Goal: Task Accomplishment & Management: Use online tool/utility

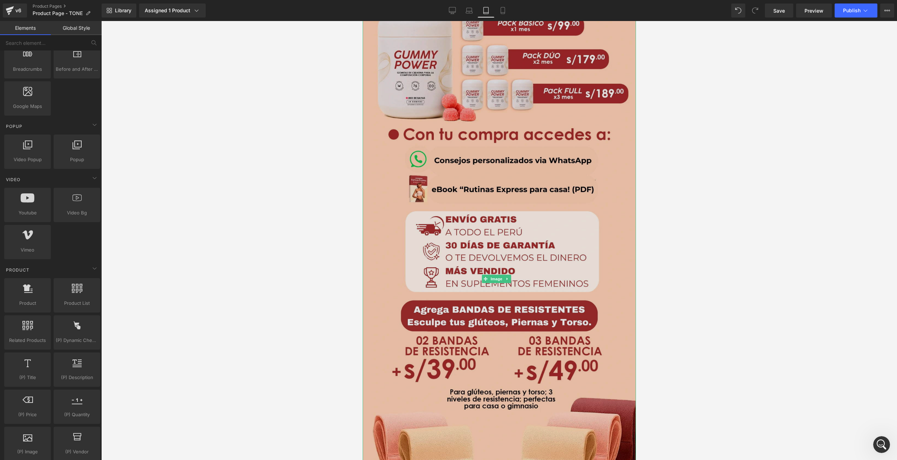
scroll to position [2279, 0]
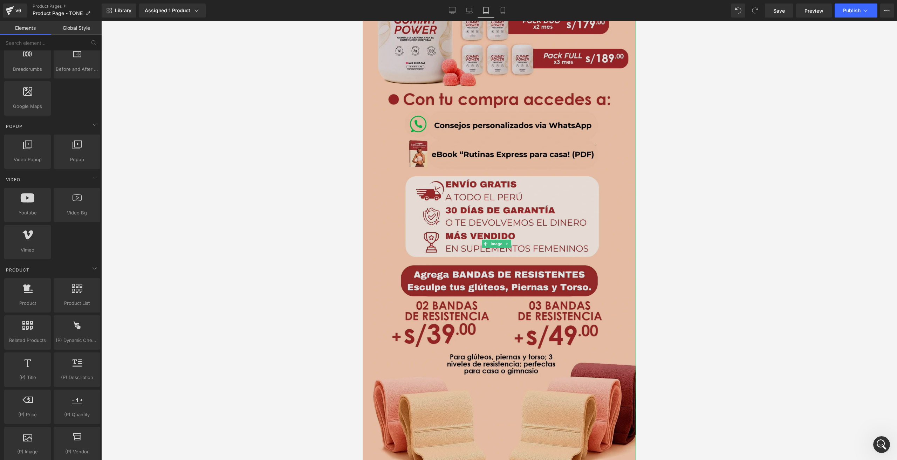
click at [472, 222] on img at bounding box center [498, 244] width 273 height 561
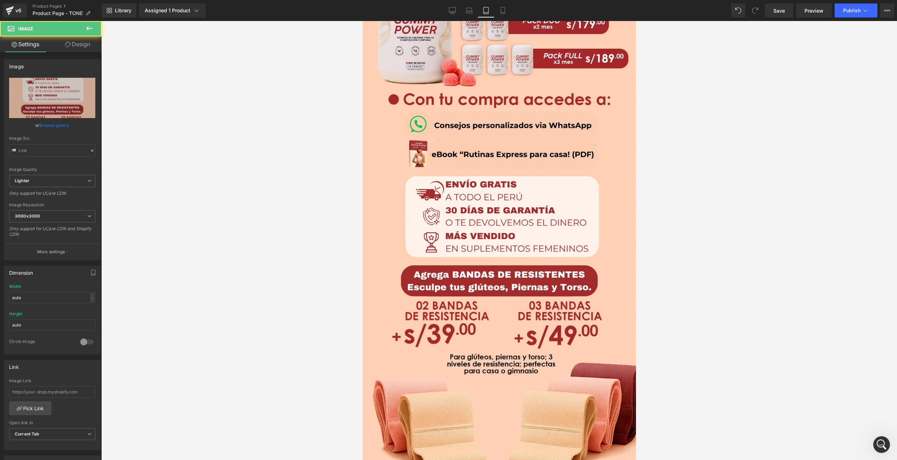
type input "[URL][DOMAIN_NAME]"
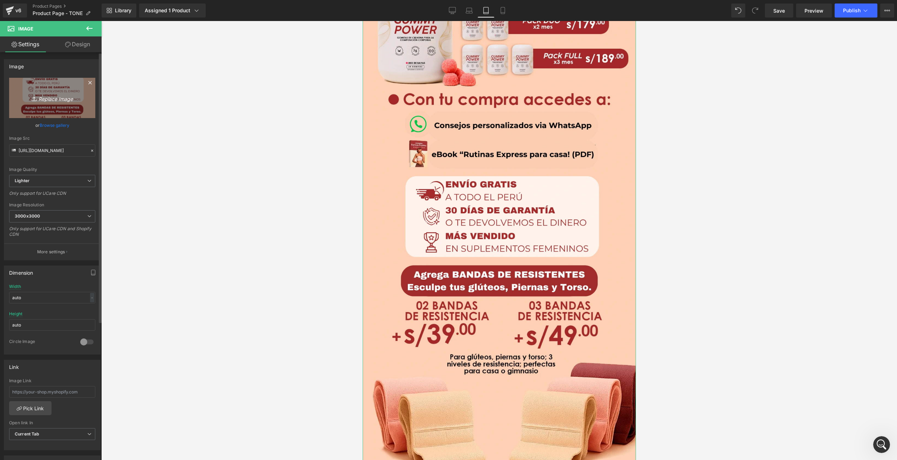
click at [50, 98] on icon "Replace Image" at bounding box center [52, 98] width 56 height 9
type input "C:\fakepath\F8-Tone resumen.webp"
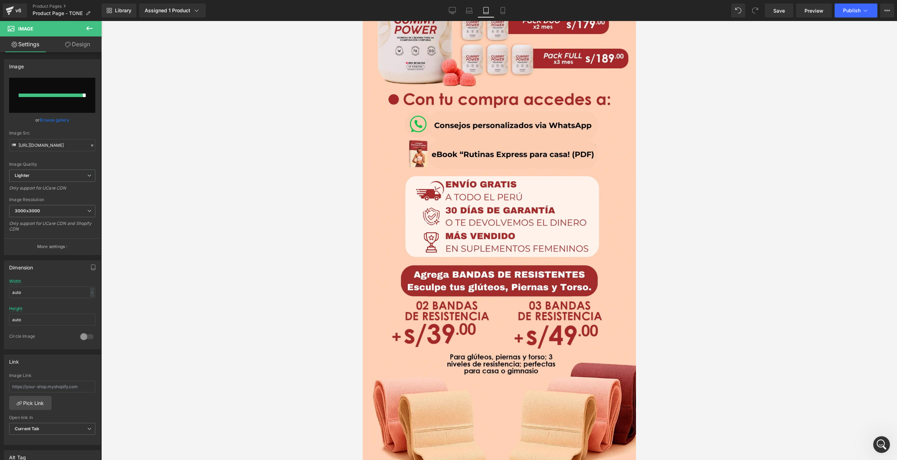
type input "[URL][DOMAIN_NAME]"
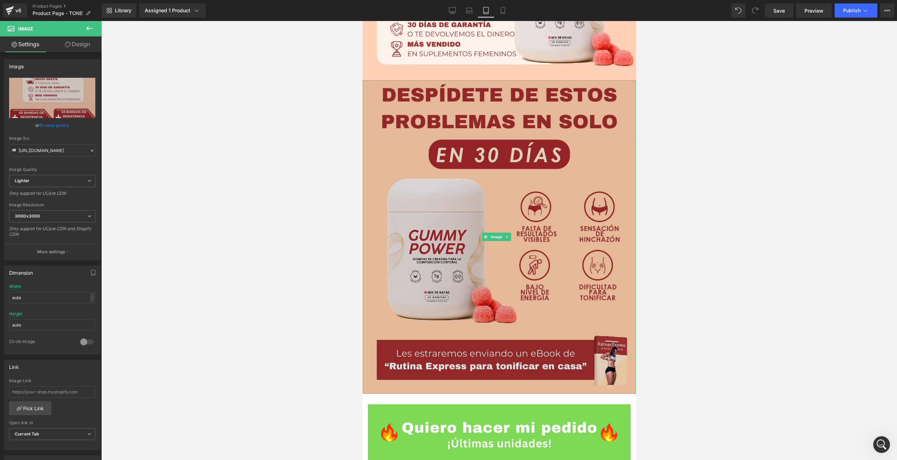
scroll to position [491, 0]
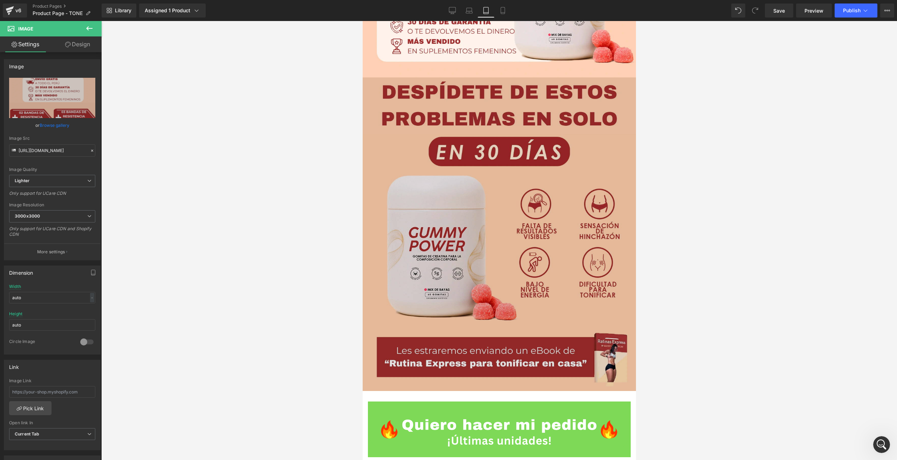
click at [492, 232] on img at bounding box center [498, 234] width 273 height 314
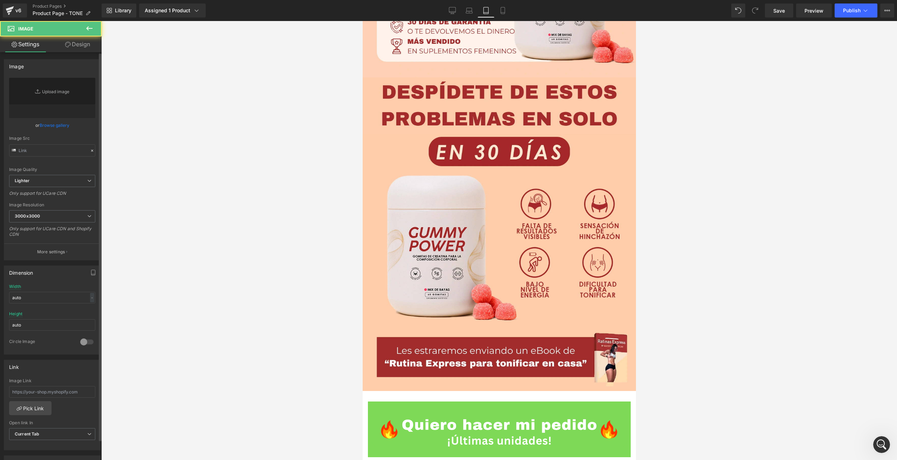
type input "[URL][DOMAIN_NAME]"
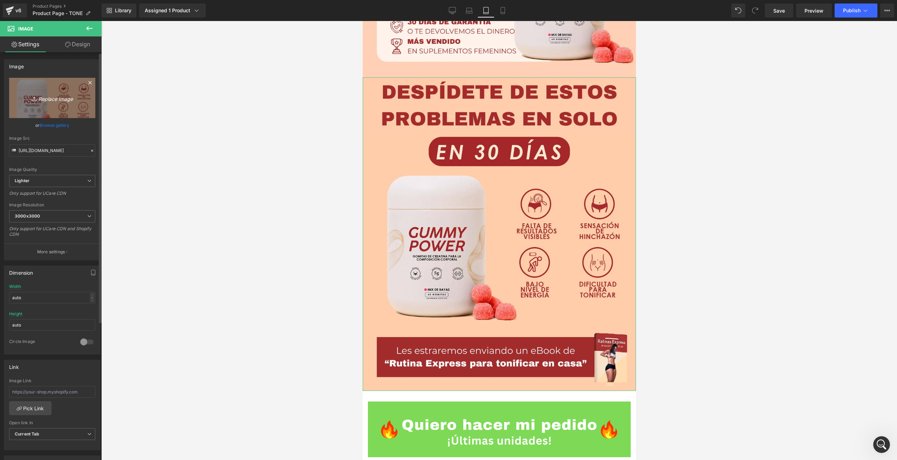
click at [43, 101] on icon "Replace Image" at bounding box center [52, 98] width 56 height 9
type input "C:\fakepath\F3-TONE PROBLEMA.webp"
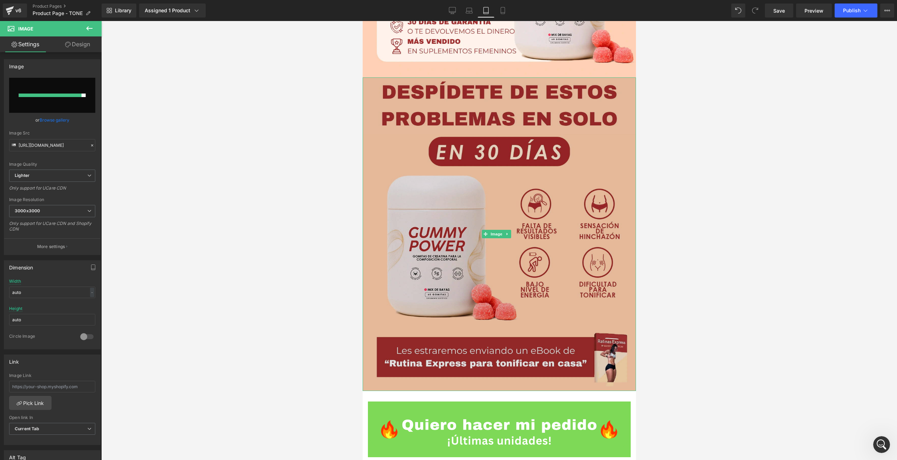
type input "[URL][DOMAIN_NAME]"
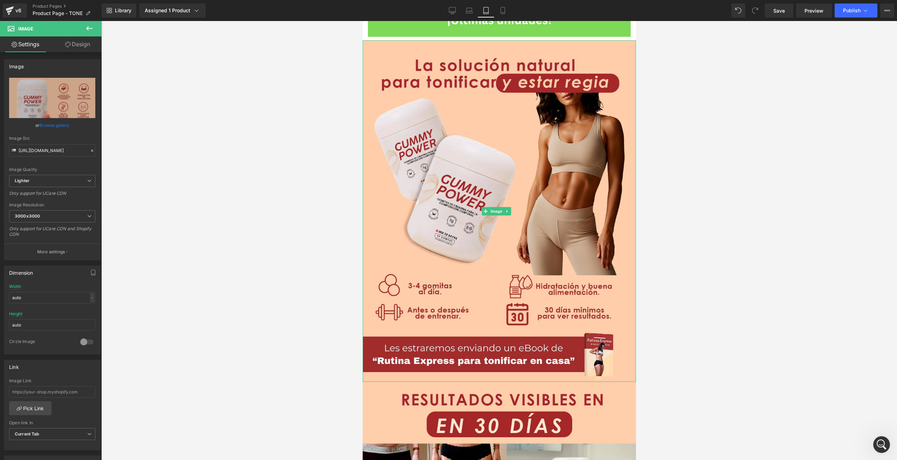
scroll to position [912, 0]
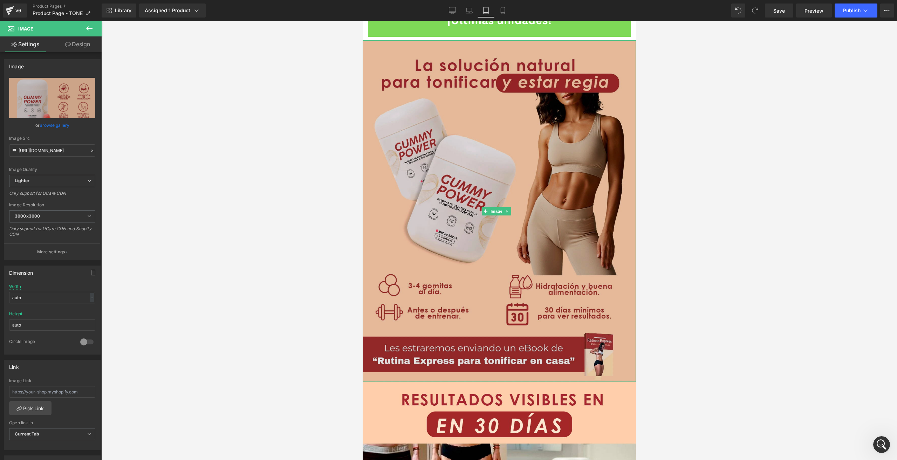
click at [452, 262] on img at bounding box center [498, 211] width 273 height 342
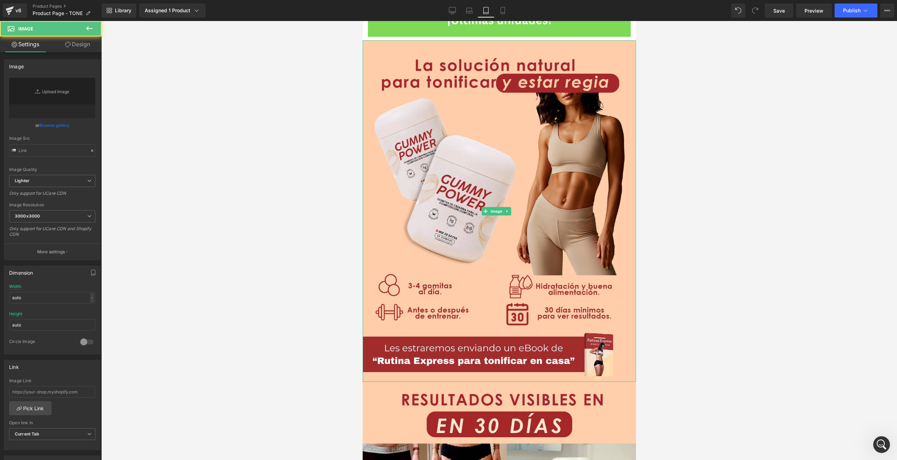
type input "[URL][DOMAIN_NAME]"
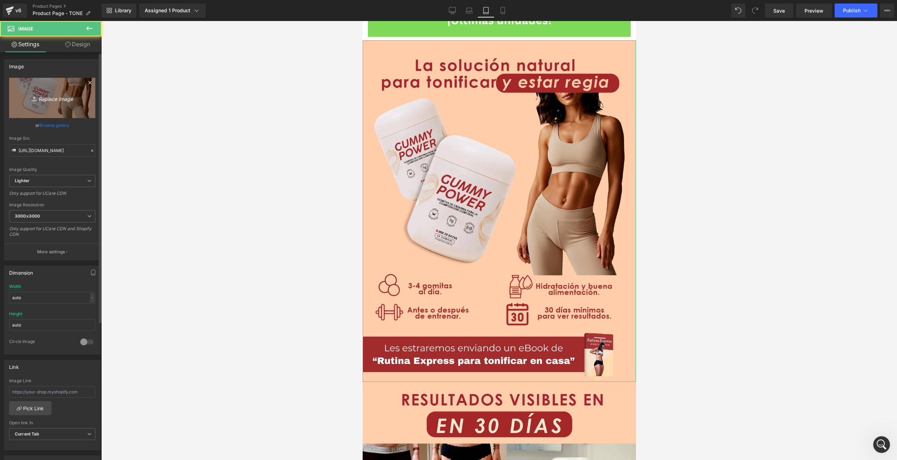
click at [44, 98] on icon "Replace Image" at bounding box center [52, 98] width 56 height 9
type input "C:\fakepath\F4-Tone solución natural.webp"
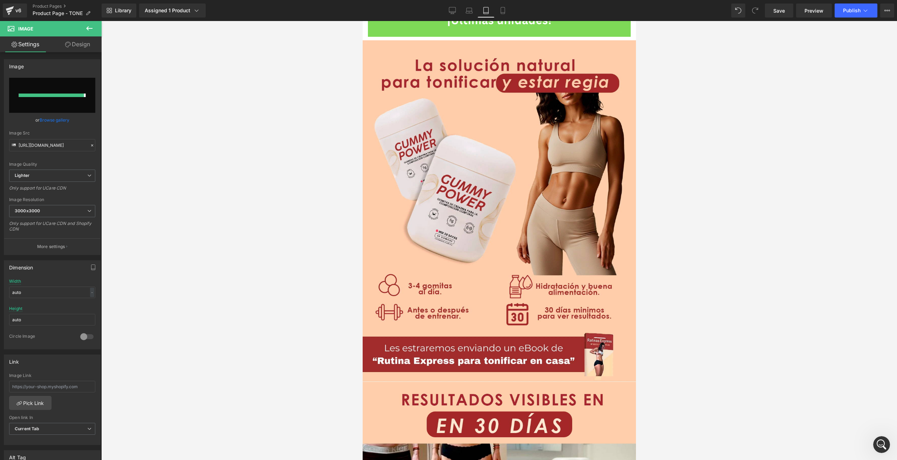
type input "[URL][DOMAIN_NAME]"
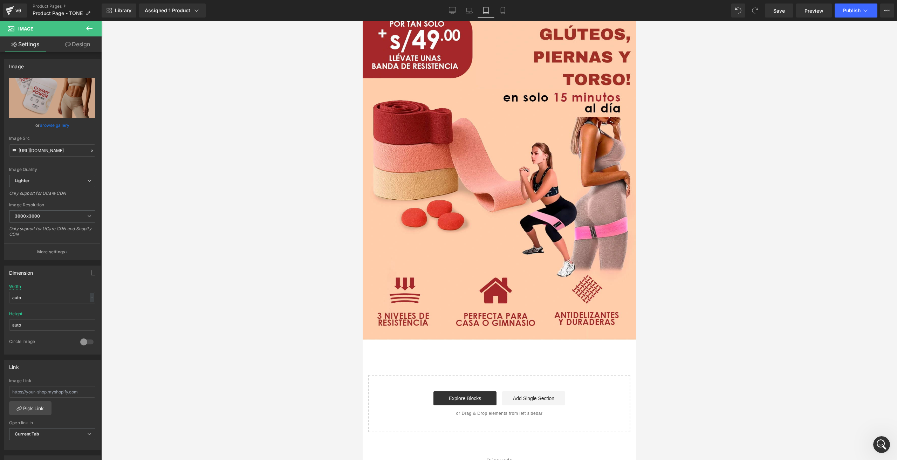
scroll to position [2880, 0]
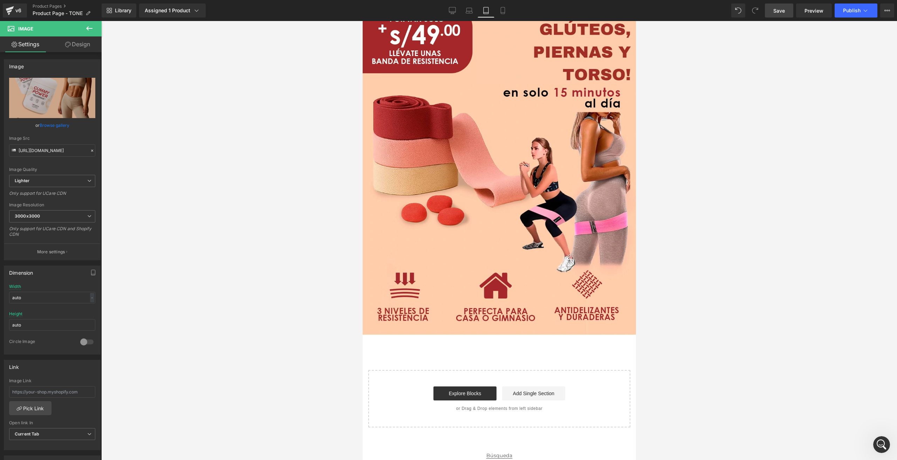
click at [784, 11] on span "Save" at bounding box center [780, 10] width 12 height 7
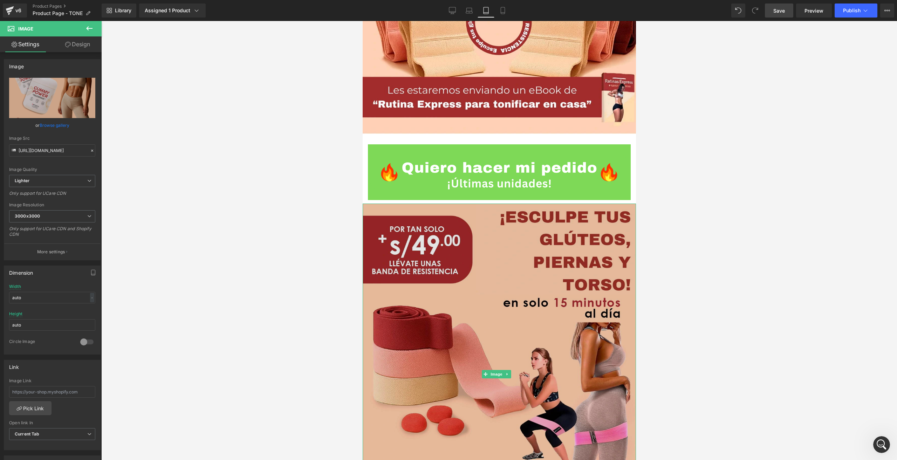
scroll to position [2810, 0]
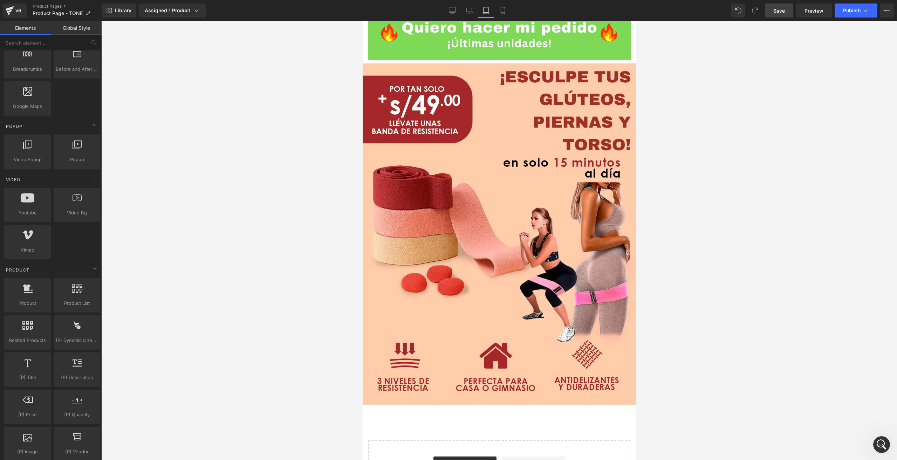
click at [157, 206] on div at bounding box center [499, 240] width 796 height 439
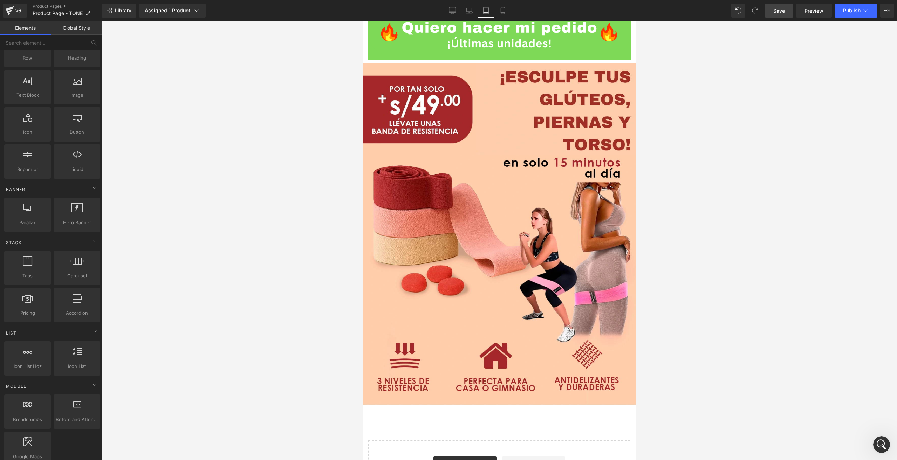
scroll to position [0, 0]
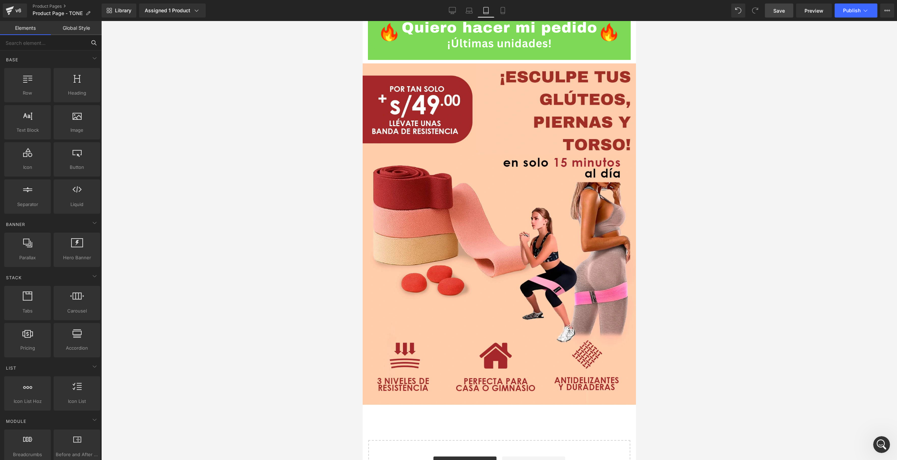
click at [53, 44] on input "text" at bounding box center [43, 42] width 86 height 15
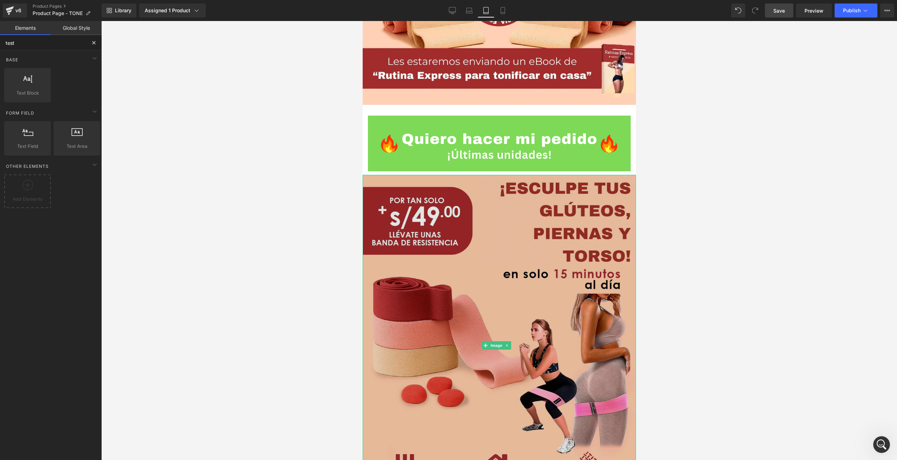
scroll to position [2632, 0]
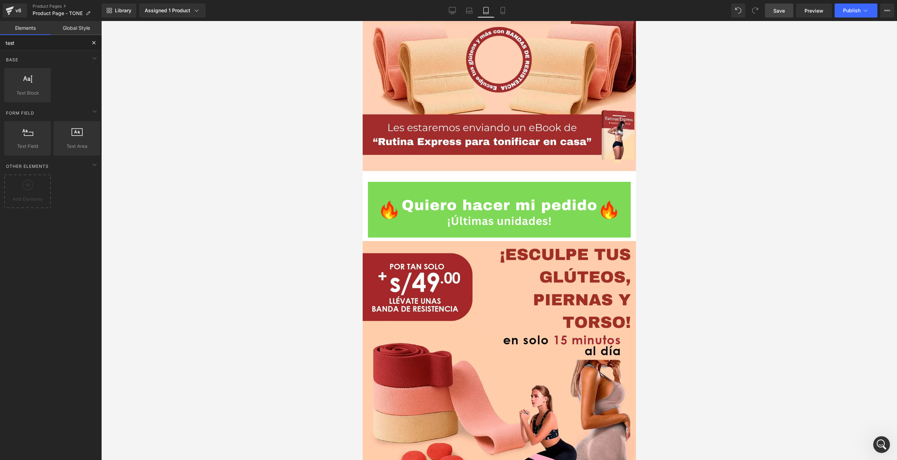
type input "test"
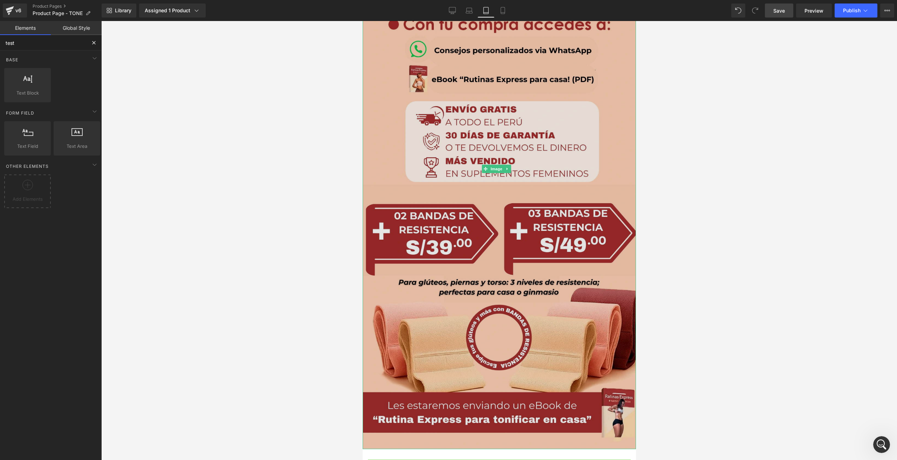
scroll to position [2249, 0]
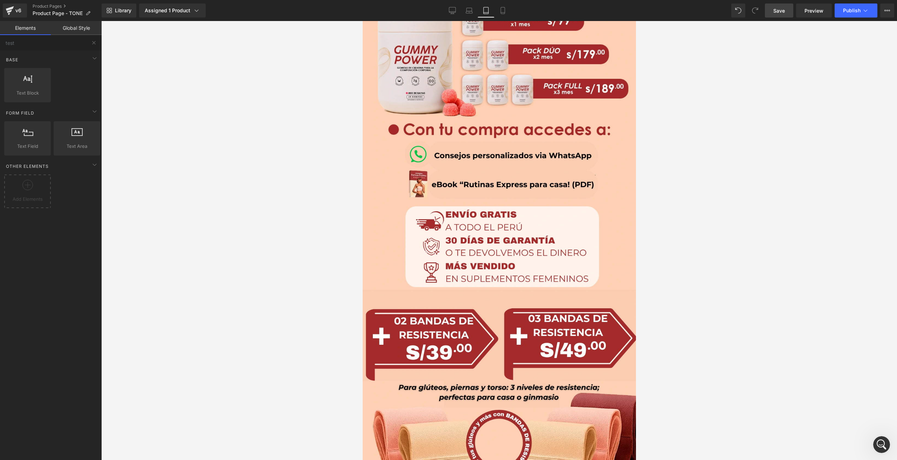
click at [777, 11] on span "Save" at bounding box center [780, 10] width 12 height 7
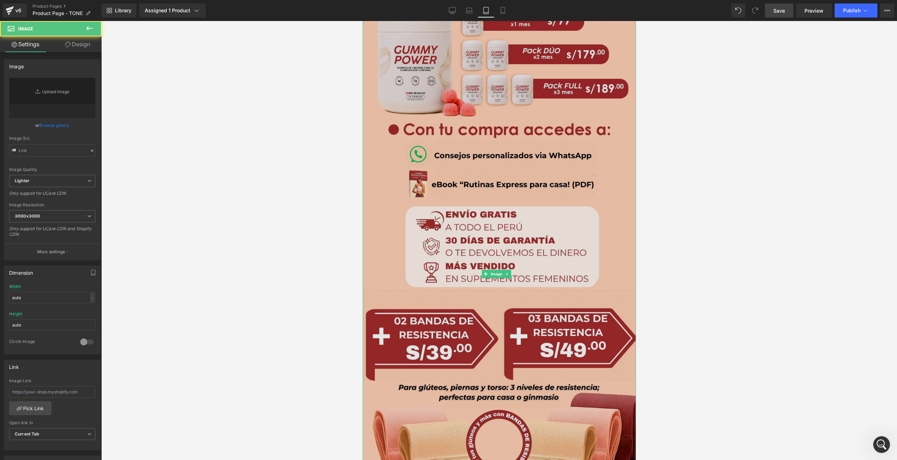
click at [445, 187] on img at bounding box center [498, 274] width 273 height 561
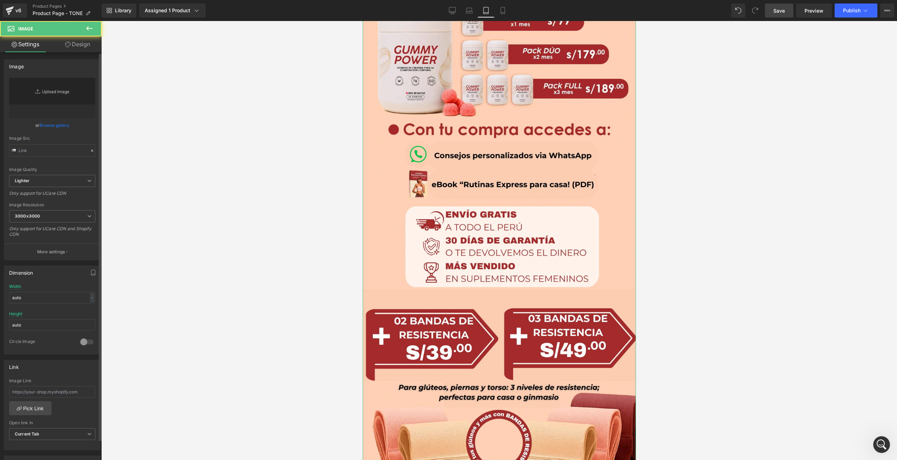
type input "[URL][DOMAIN_NAME]"
click at [0, 0] on icon "Replace Image" at bounding box center [0, 0] width 0 height 0
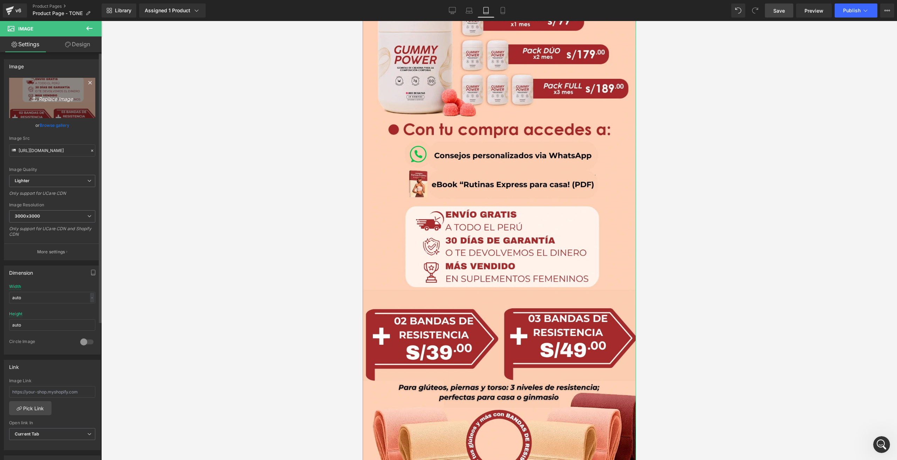
type input "C:\fakepath\F8-Tone resumen.webp"
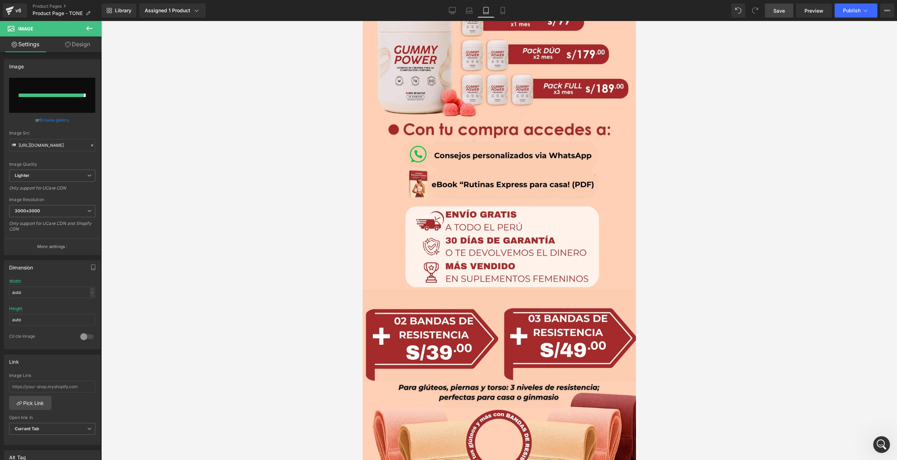
type input "[URL][DOMAIN_NAME]"
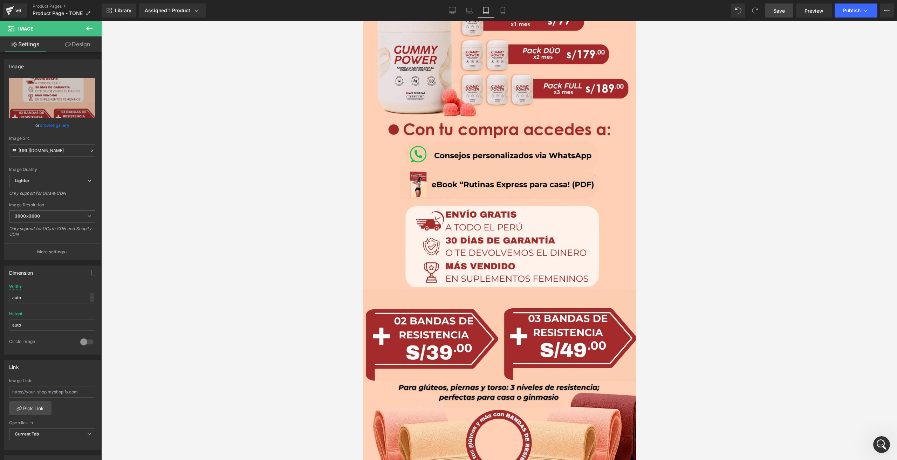
click at [781, 9] on span "Save" at bounding box center [780, 10] width 12 height 7
click at [887, 445] on icon "Abrir Intercom Messenger" at bounding box center [882, 445] width 12 height 12
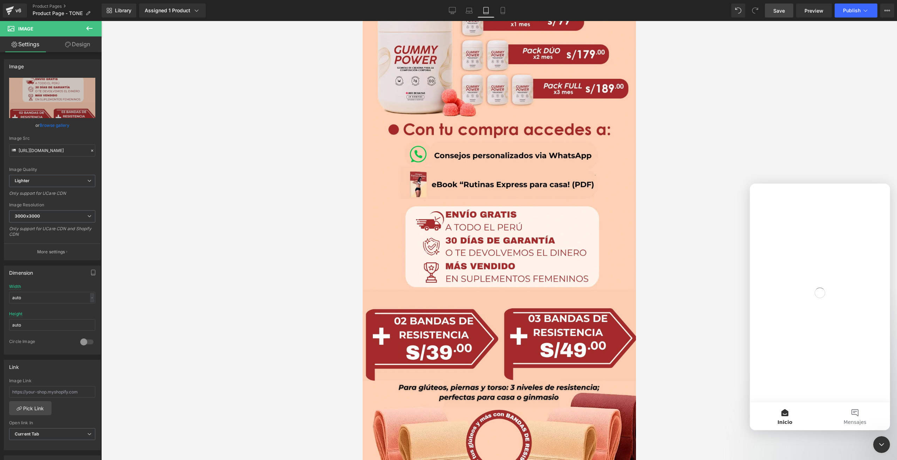
scroll to position [0, 0]
click at [855, 418] on button "Mensajes" at bounding box center [855, 416] width 70 height 28
click at [817, 222] on div "• Hace 1h" at bounding box center [828, 218] width 23 height 7
click at [817, 217] on div "• Hace 1h" at bounding box center [828, 218] width 23 height 7
click at [848, 217] on div "[PERSON_NAME] 1h" at bounding box center [824, 218] width 99 height 7
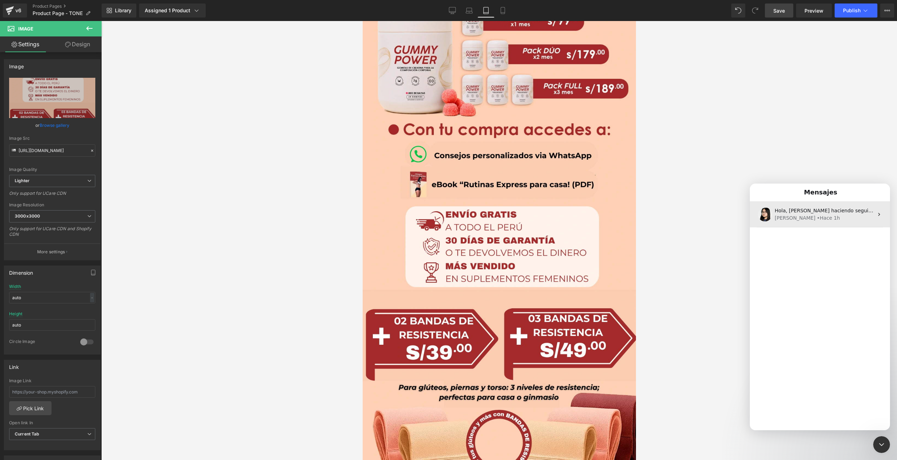
click at [848, 217] on div "[PERSON_NAME] 1h" at bounding box center [824, 218] width 99 height 7
click at [142, 75] on div at bounding box center [448, 219] width 897 height 439
click at [138, 80] on div at bounding box center [448, 219] width 897 height 439
click at [889, 451] on div at bounding box center [882, 444] width 17 height 17
click at [883, 448] on icon "Cerrar Intercom Messenger" at bounding box center [882, 445] width 8 height 8
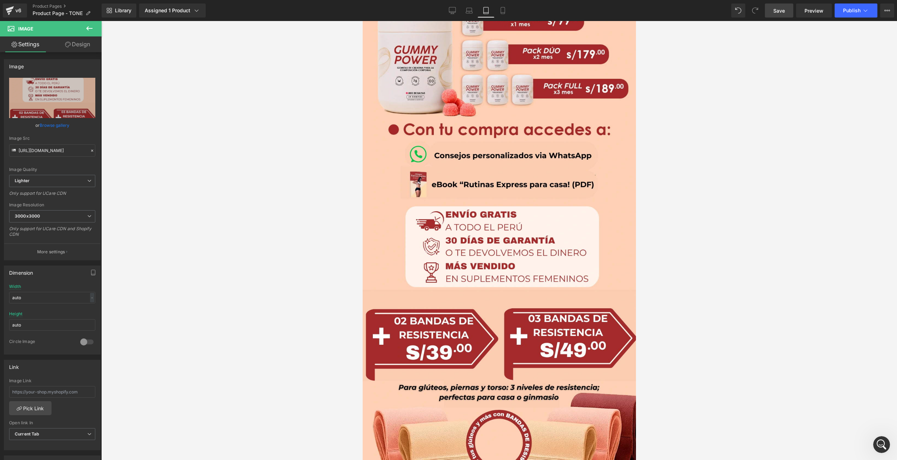
click at [220, 203] on div at bounding box center [499, 240] width 796 height 439
click at [68, 165] on div "Image Quality Lighter Lightest Lighter Lighter Lightest Only support for UCare …" at bounding box center [52, 126] width 86 height 97
click at [72, 41] on link "Design" at bounding box center [77, 44] width 51 height 16
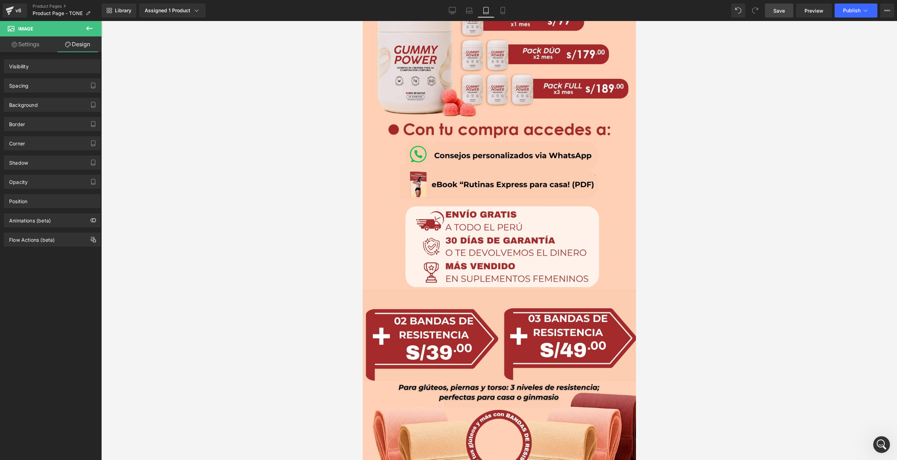
click at [35, 44] on link "Settings" at bounding box center [25, 44] width 51 height 16
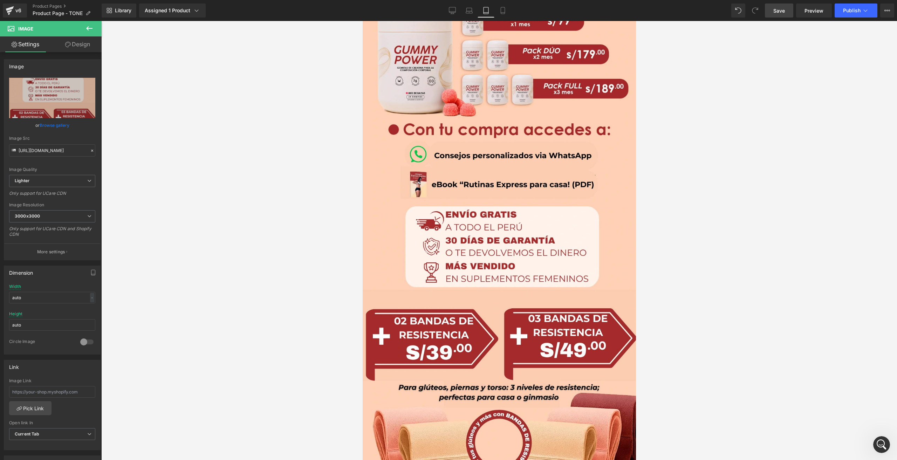
click at [35, 44] on link "Settings" at bounding box center [25, 44] width 51 height 16
click at [124, 12] on span "Library" at bounding box center [123, 10] width 16 height 6
click at [779, 8] on span "Save" at bounding box center [780, 10] width 12 height 7
click at [145, 137] on div at bounding box center [499, 240] width 796 height 439
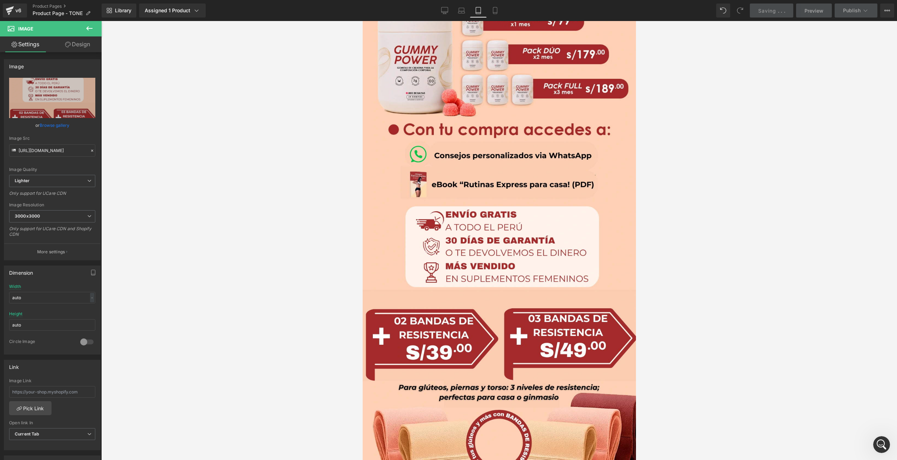
drag, startPoint x: 770, startPoint y: 14, endPoint x: 264, endPoint y: 4, distance: 505.6
click at [770, 14] on div "Saving . . ." at bounding box center [772, 10] width 27 height 7
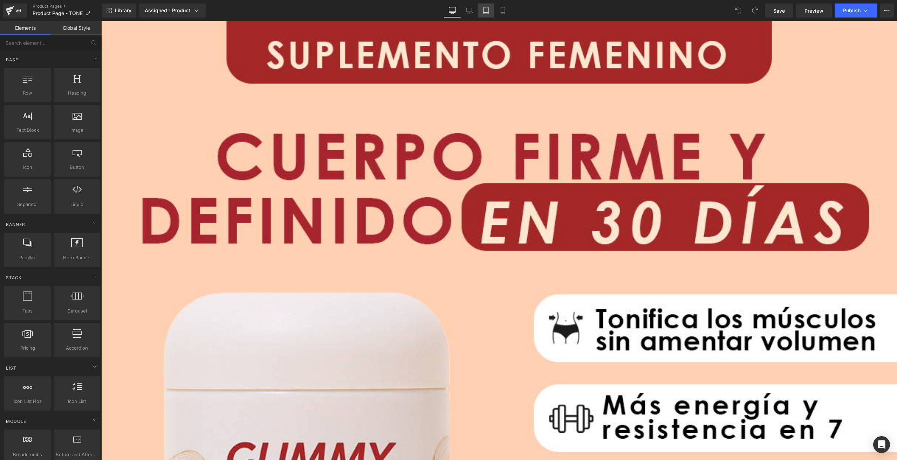
click at [483, 12] on icon at bounding box center [486, 10] width 7 height 7
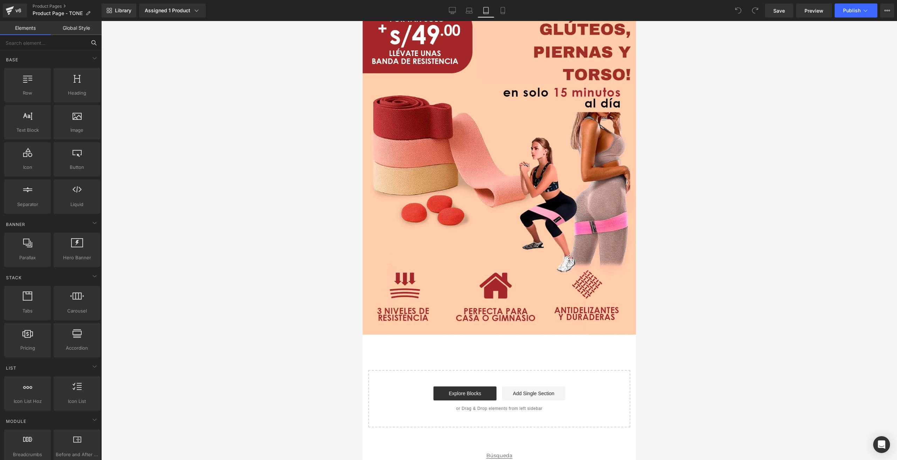
click at [43, 46] on input "text" at bounding box center [43, 42] width 86 height 15
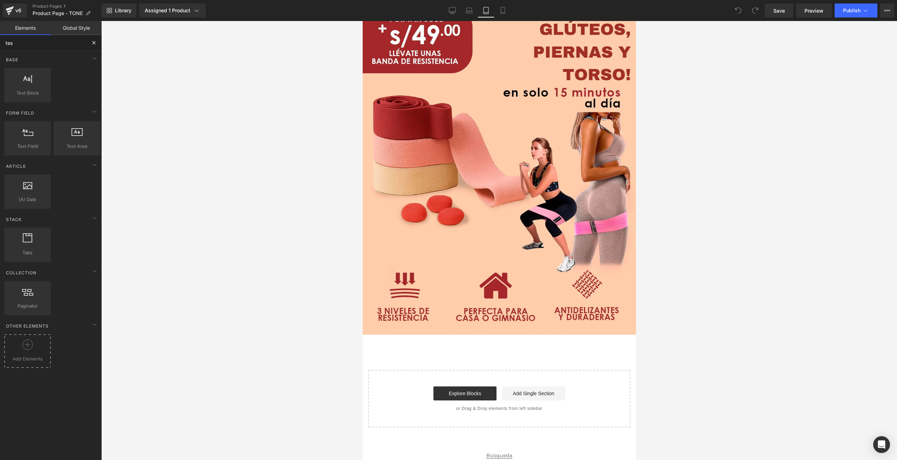
click at [18, 348] on div at bounding box center [27, 348] width 43 height 16
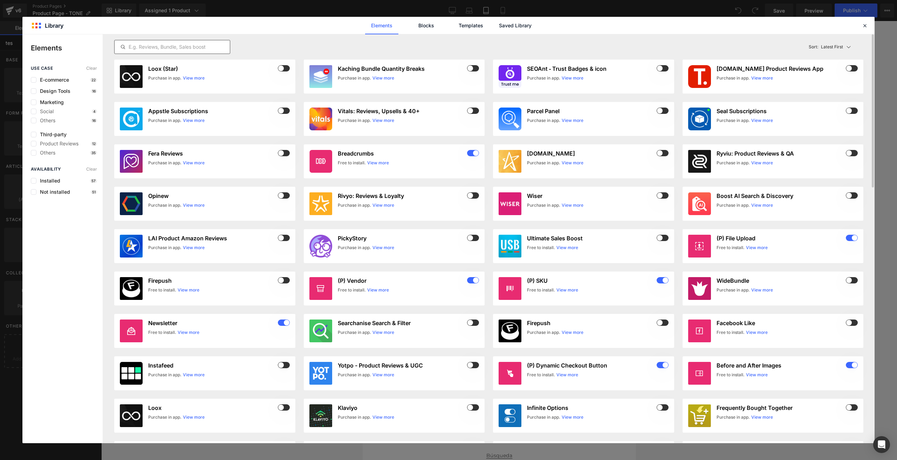
type input "tes"
click at [191, 45] on input "text" at bounding box center [172, 47] width 115 height 8
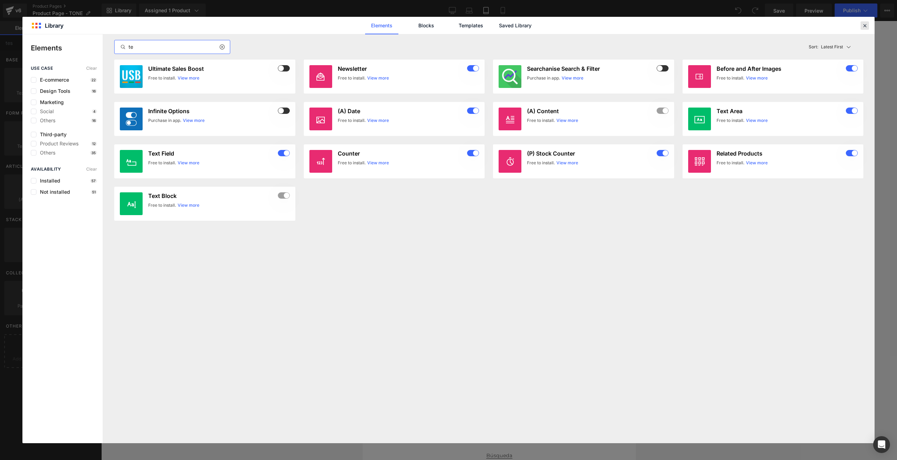
type input "te"
click at [864, 25] on icon at bounding box center [865, 25] width 6 height 6
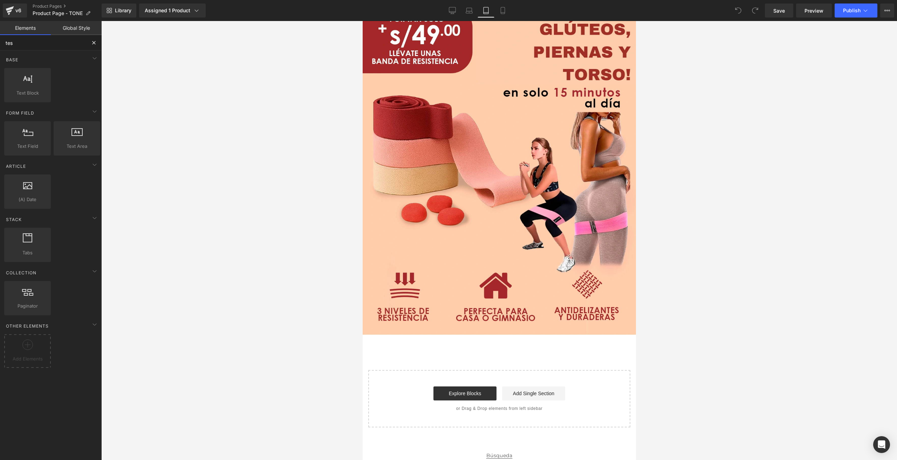
click at [76, 44] on input "tes" at bounding box center [43, 42] width 86 height 15
click at [97, 43] on button at bounding box center [93, 42] width 15 height 15
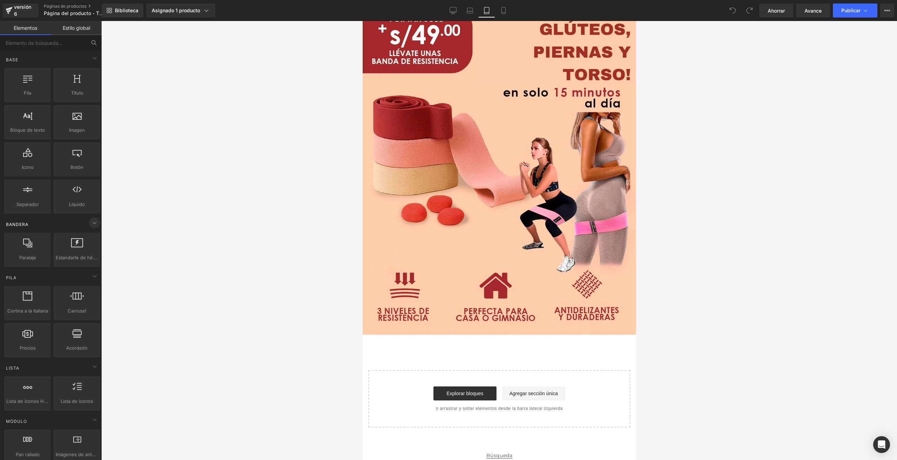
click at [90, 220] on icon at bounding box center [94, 223] width 8 height 8
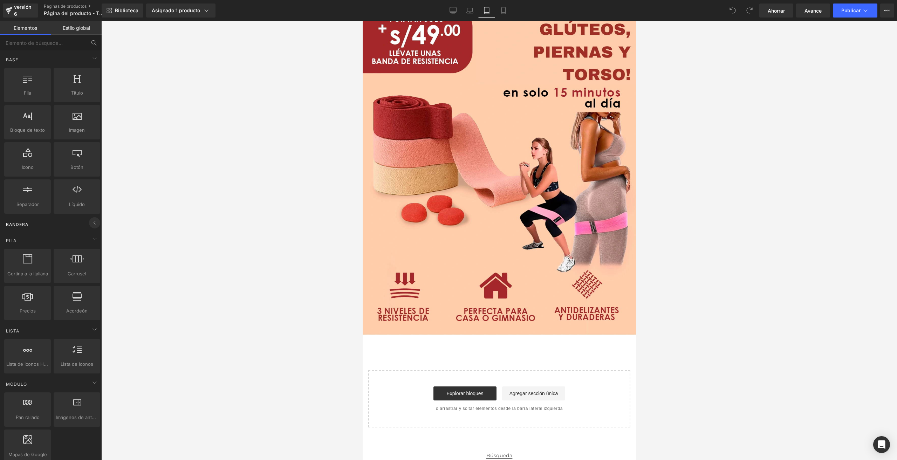
click at [92, 221] on icon at bounding box center [94, 223] width 8 height 8
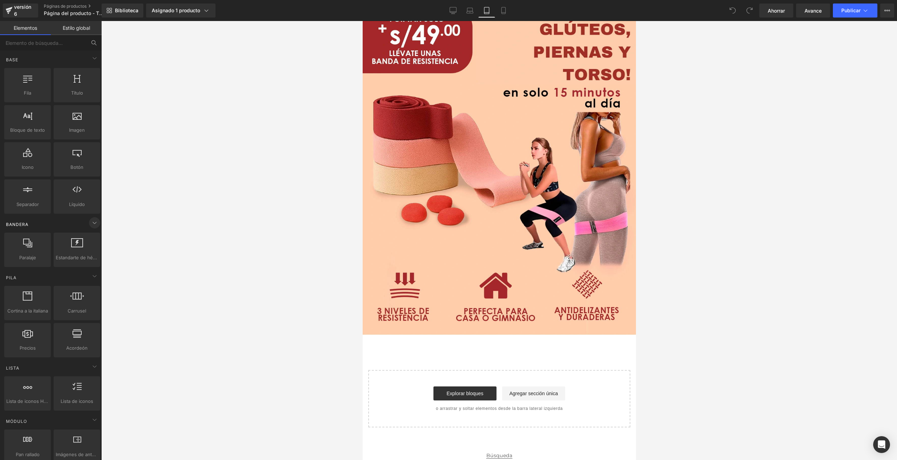
click at [92, 221] on icon at bounding box center [94, 223] width 8 height 8
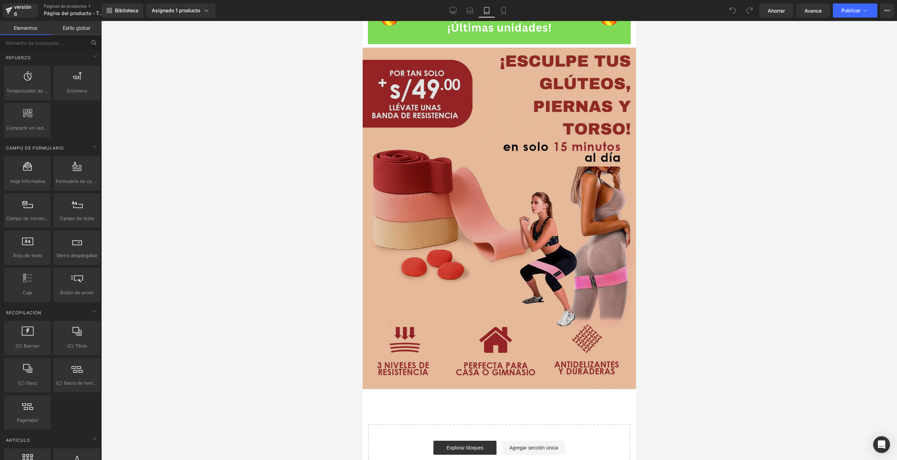
scroll to position [2880, 0]
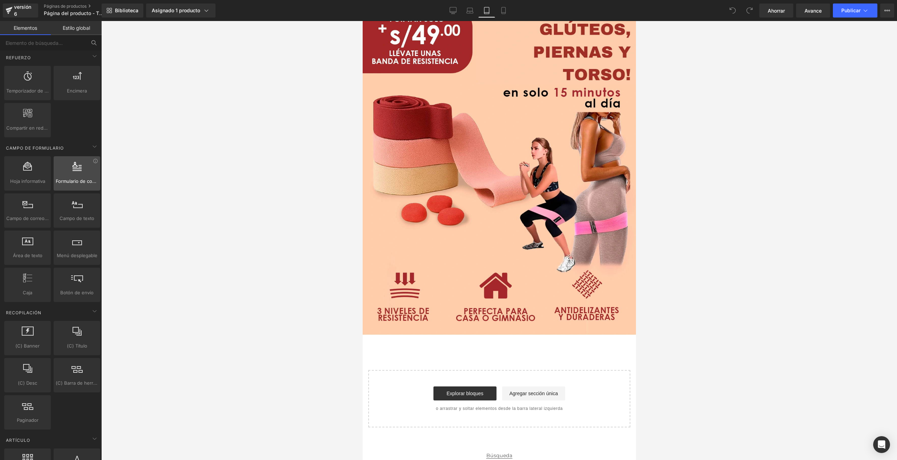
click at [80, 165] on div at bounding box center [77, 170] width 42 height 16
click at [80, 178] on font "Formulario de contacto" at bounding box center [81, 181] width 50 height 6
drag, startPoint x: 438, startPoint y: 195, endPoint x: 455, endPoint y: 352, distance: 158.0
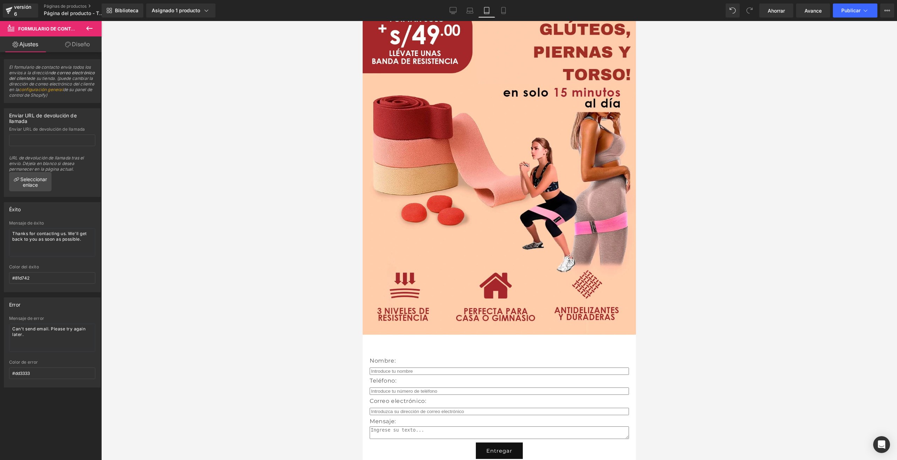
click at [90, 27] on icon at bounding box center [89, 28] width 8 height 8
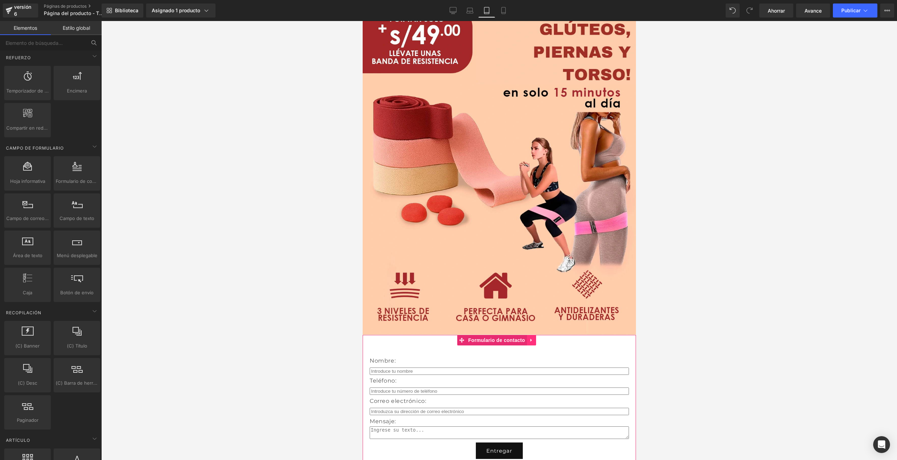
click at [532, 335] on link at bounding box center [531, 340] width 9 height 11
click at [536, 338] on icon at bounding box center [535, 340] width 5 height 5
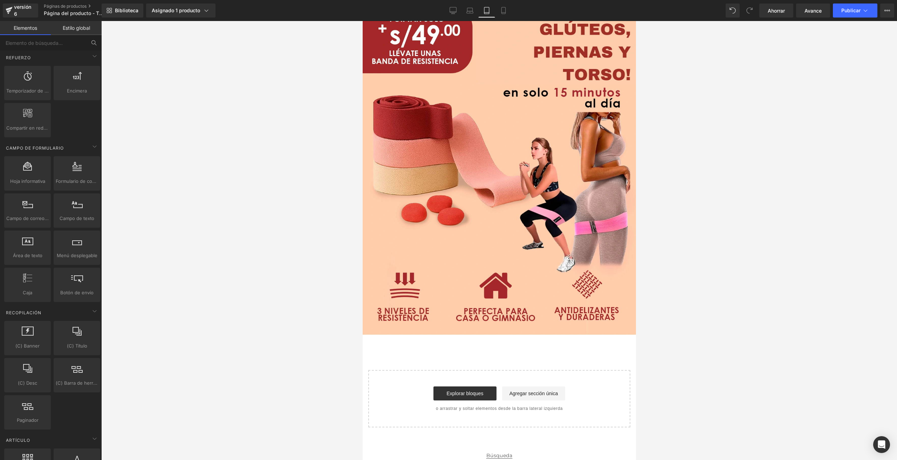
scroll to position [2876, 0]
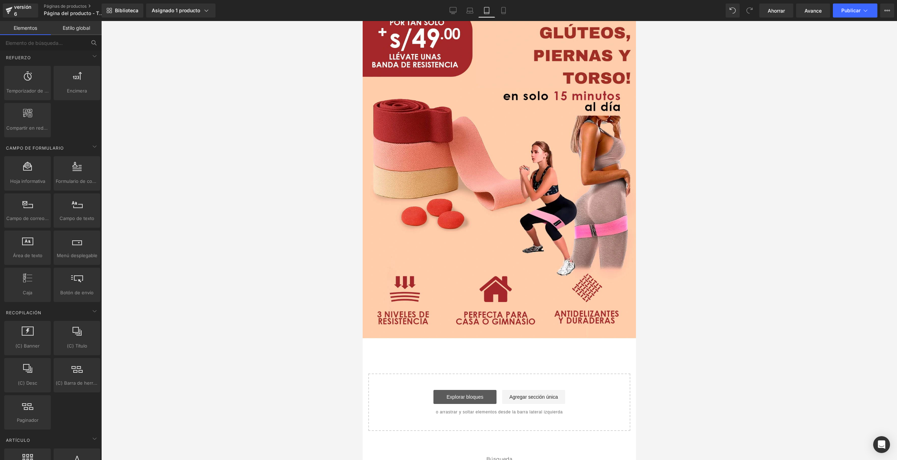
click at [473, 390] on link "Explorar bloques" at bounding box center [464, 397] width 63 height 14
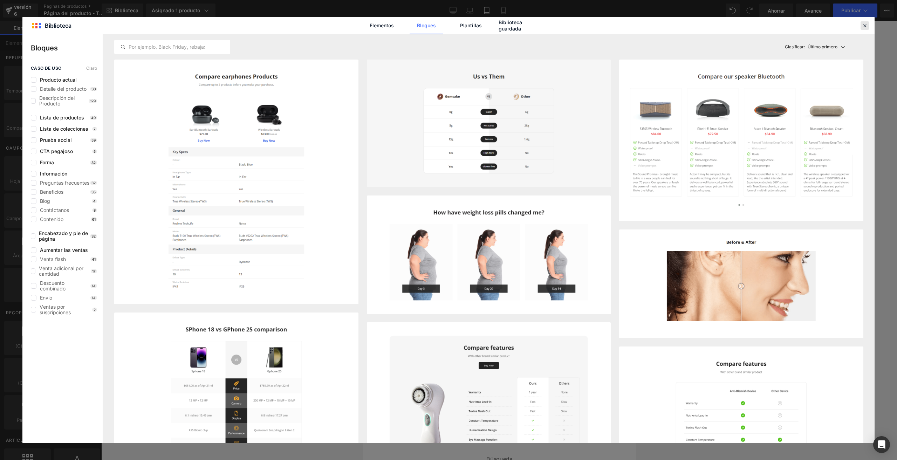
click at [865, 22] on icon at bounding box center [865, 25] width 6 height 6
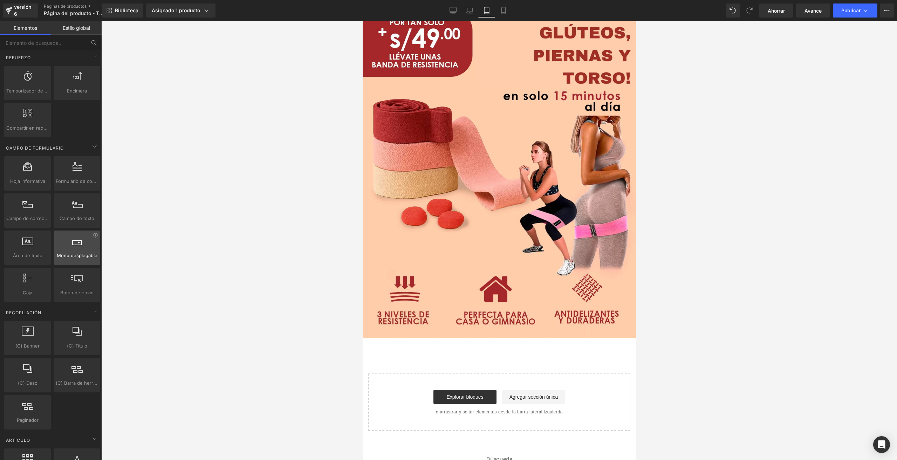
scroll to position [947, 0]
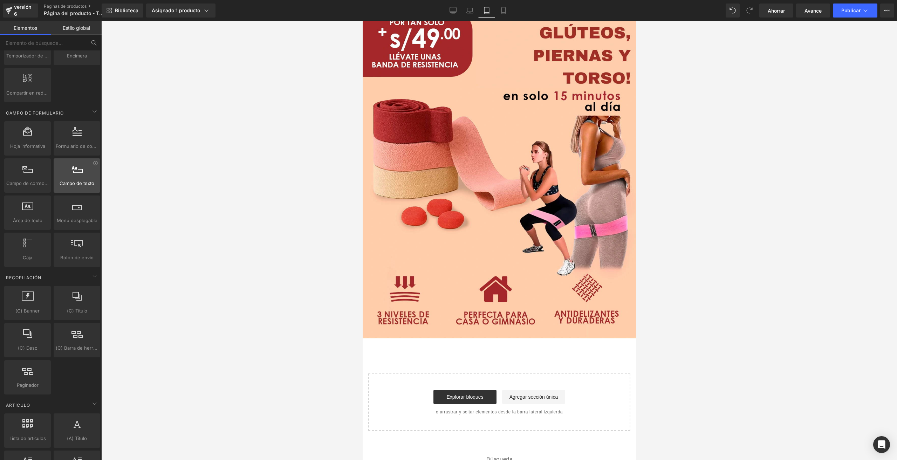
click at [70, 181] on div "Campo de texto texts, forms, fields, texts, inputs" at bounding box center [77, 175] width 47 height 34
drag, startPoint x: 433, startPoint y: 198, endPoint x: 438, endPoint y: 313, distance: 114.4
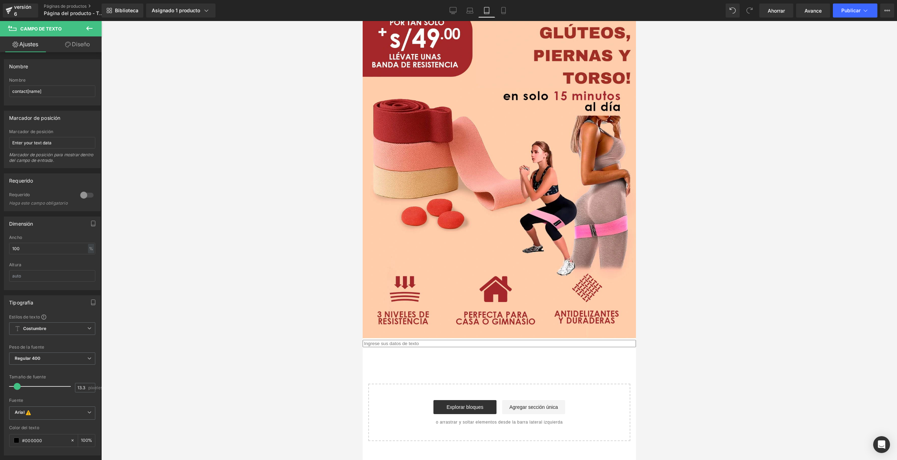
click at [88, 32] on icon at bounding box center [89, 28] width 8 height 8
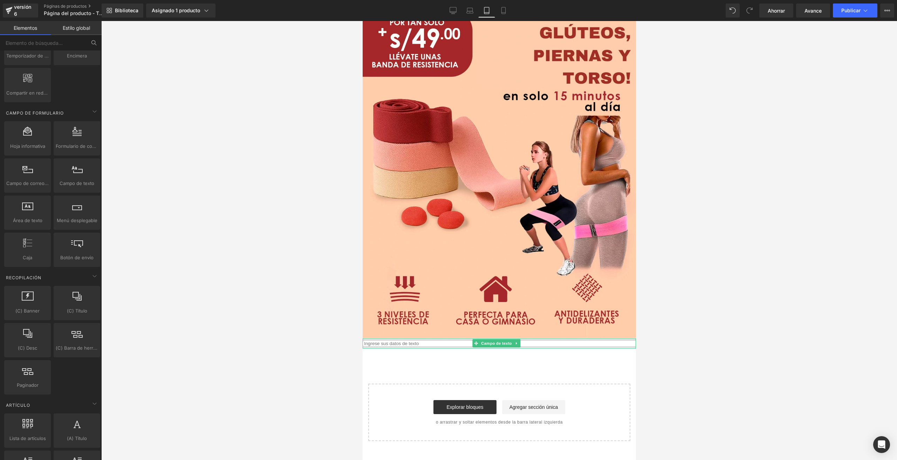
click at [562, 340] on input "text" at bounding box center [498, 343] width 273 height 7
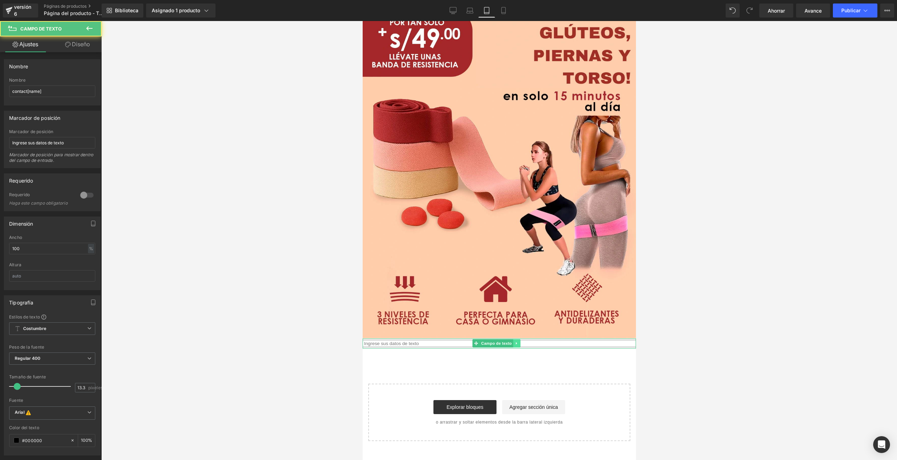
click at [517, 341] on icon at bounding box center [517, 343] width 4 height 4
click at [522, 339] on link at bounding box center [520, 343] width 7 height 8
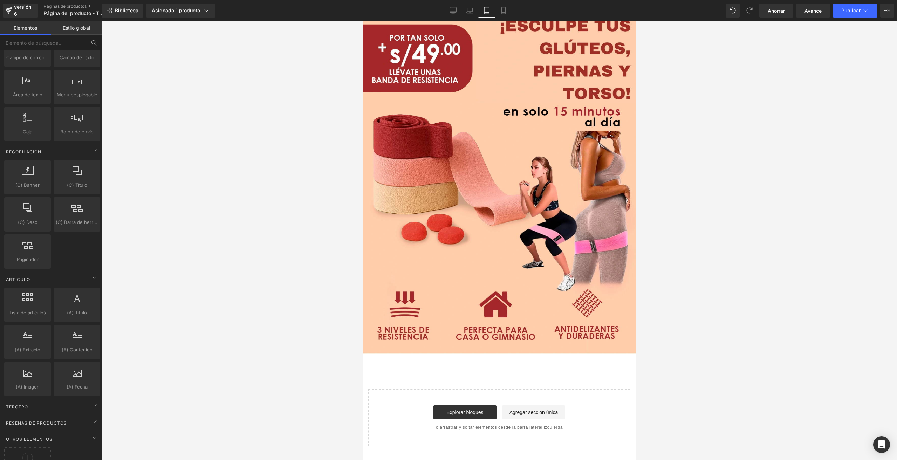
scroll to position [1090, 0]
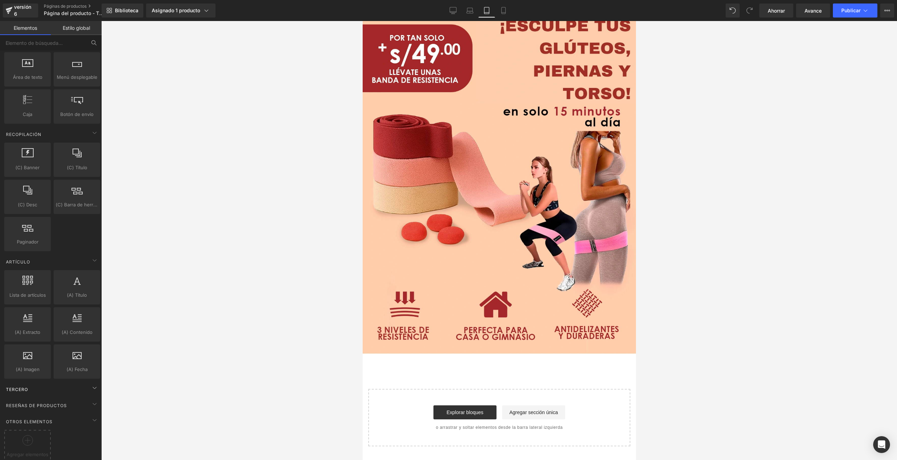
click at [74, 382] on div "Tercero" at bounding box center [52, 389] width 99 height 14
click at [93, 400] on icon at bounding box center [94, 404] width 8 height 8
click at [91, 400] on icon at bounding box center [94, 404] width 8 height 8
click at [94, 400] on icon at bounding box center [94, 404] width 8 height 8
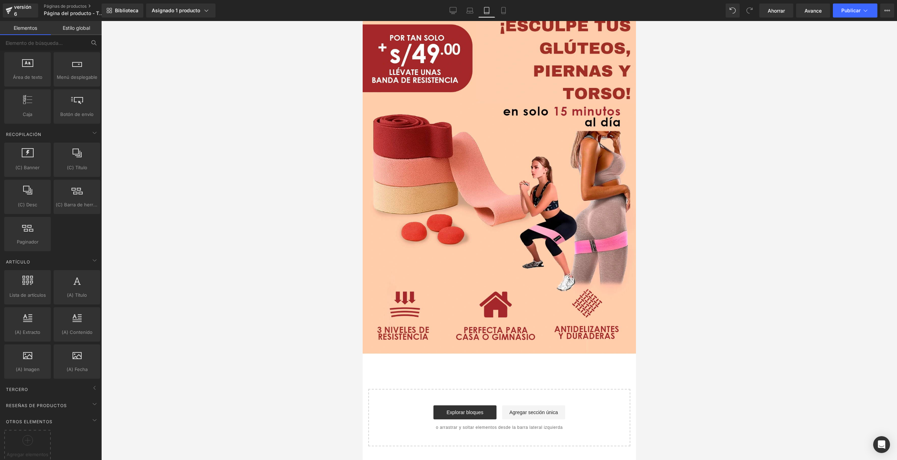
scroll to position [2880, 0]
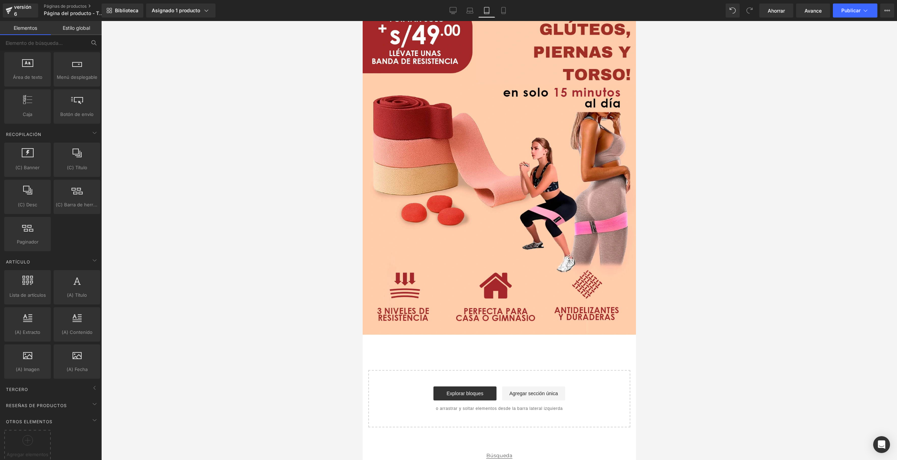
click at [77, 292] on span "(A) Título" at bounding box center [77, 295] width 42 height 7
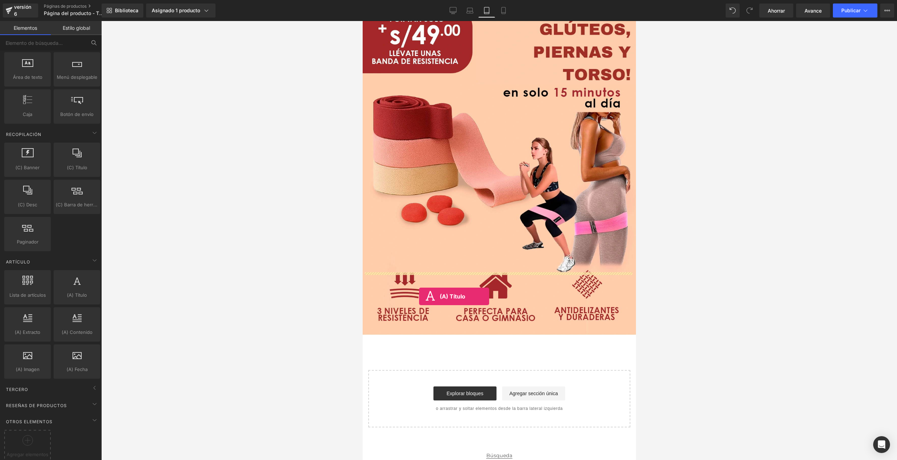
drag, startPoint x: 444, startPoint y: 299, endPoint x: 416, endPoint y: 297, distance: 28.5
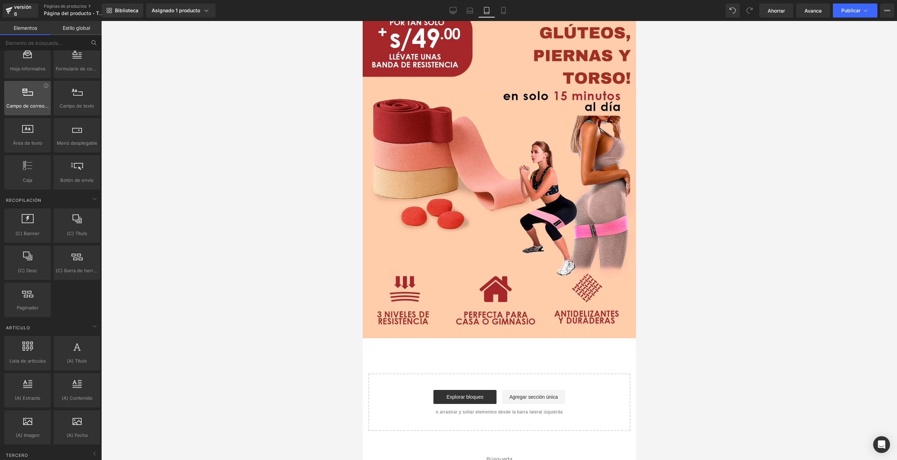
scroll to position [985, 0]
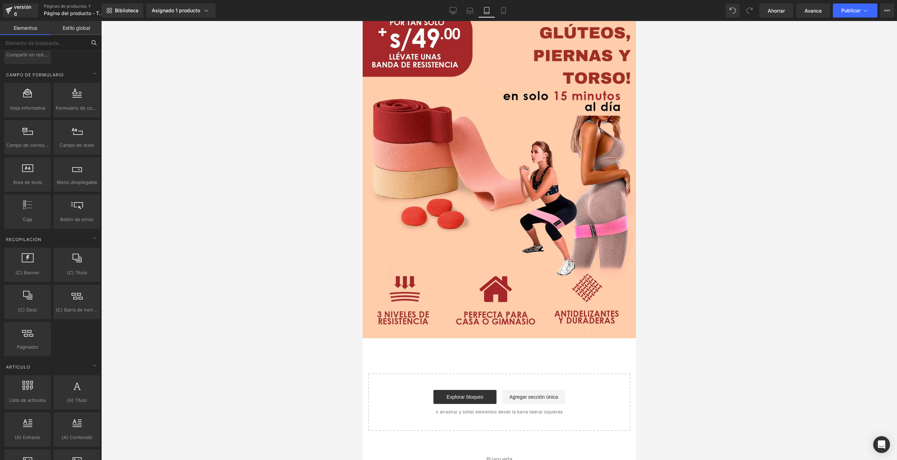
click at [50, 48] on input "text" at bounding box center [43, 42] width 86 height 15
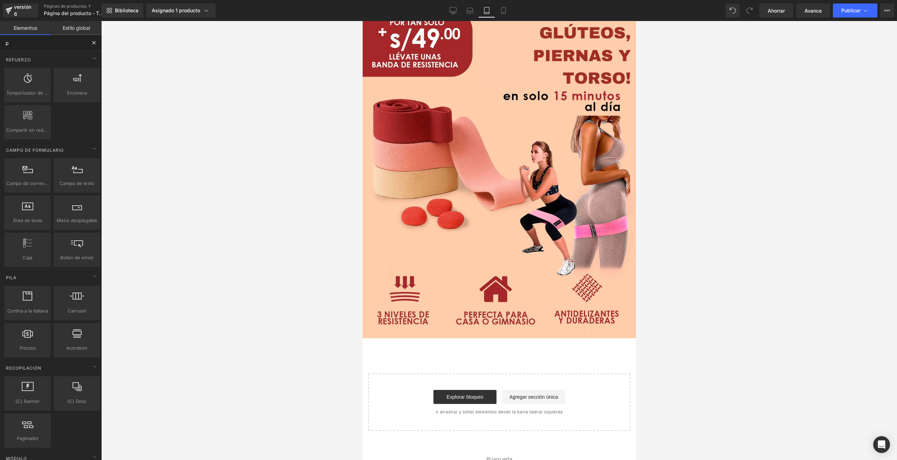
type input "pa"
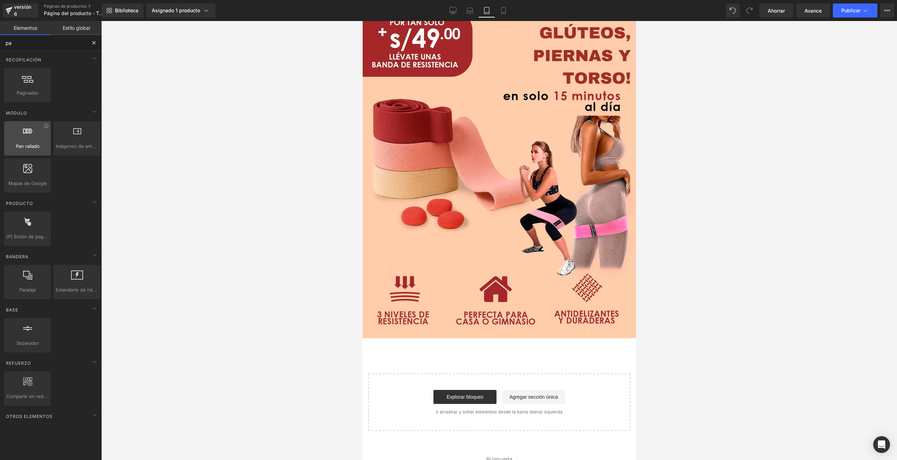
click at [31, 146] on font "Pan rallado" at bounding box center [28, 146] width 24 height 6
drag, startPoint x: 394, startPoint y: 167, endPoint x: 412, endPoint y: 303, distance: 136.9
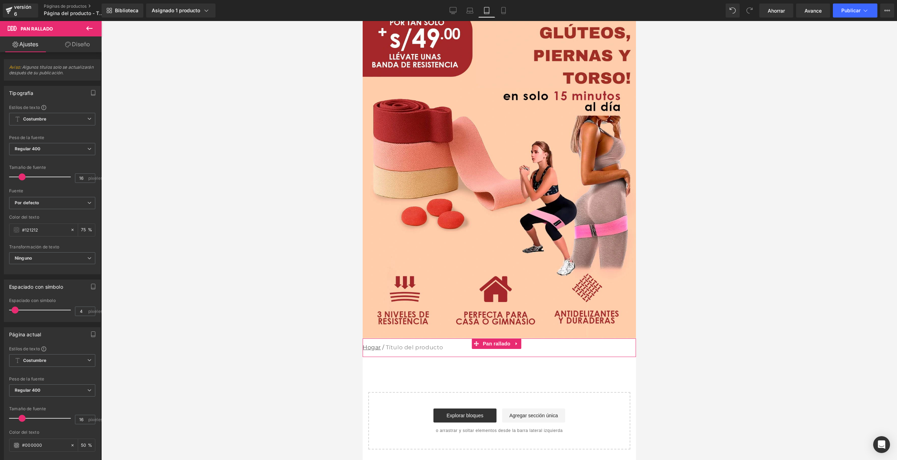
click at [375, 344] on font "Hogar" at bounding box center [371, 347] width 18 height 7
click at [400, 339] on nav "Hogar / Título del producto" at bounding box center [498, 348] width 273 height 19
click at [375, 344] on font "Hogar" at bounding box center [371, 347] width 18 height 7
click at [374, 344] on font "Hogar" at bounding box center [371, 347] width 18 height 7
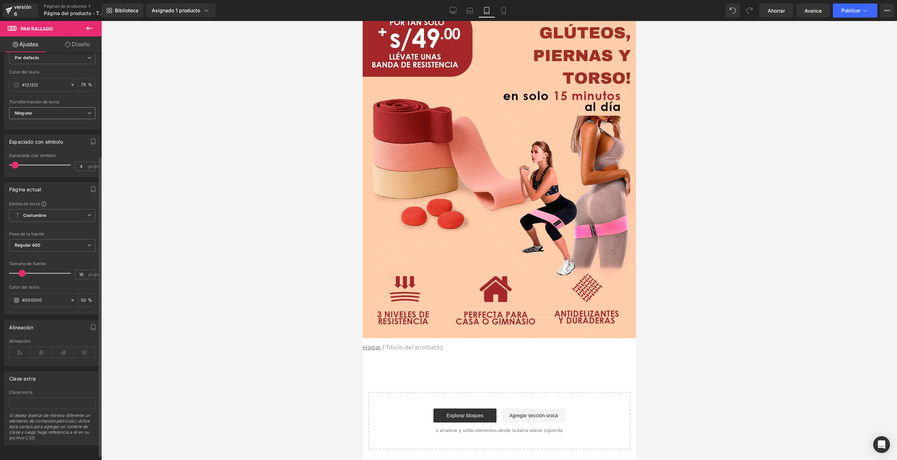
scroll to position [147, 0]
click at [409, 339] on nav "Hogar / Título del producto" at bounding box center [498, 348] width 273 height 19
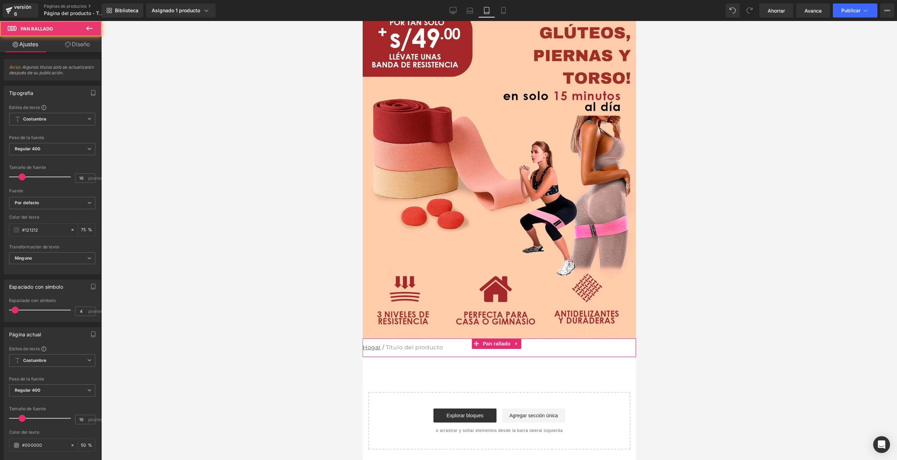
click at [408, 339] on nav "Hogar / Título del producto" at bounding box center [498, 348] width 273 height 19
click at [515, 341] on icon at bounding box center [516, 343] width 5 height 5
click at [521, 341] on icon at bounding box center [521, 343] width 5 height 5
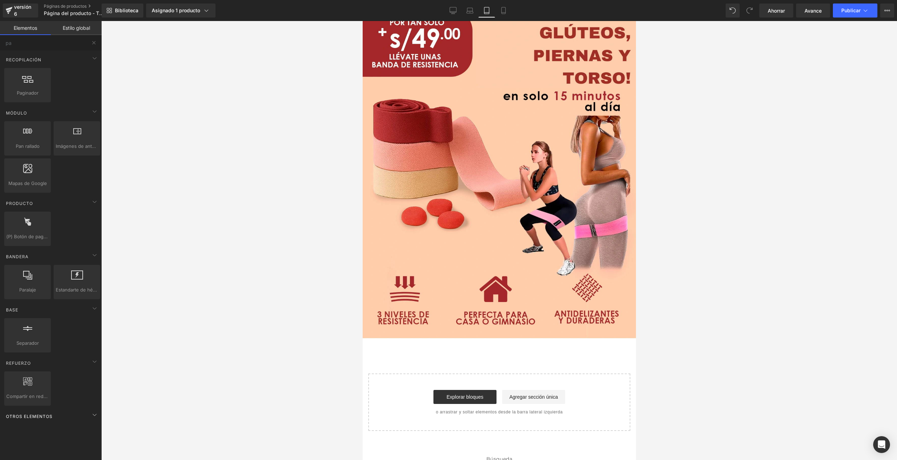
click at [60, 411] on div "Otros elementos" at bounding box center [52, 416] width 99 height 14
click at [61, 416] on div "Otros elementos" at bounding box center [52, 416] width 99 height 14
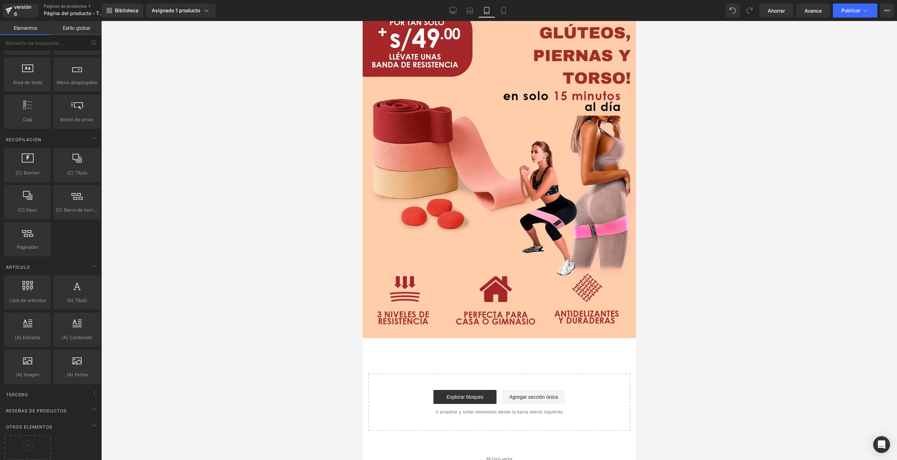
scroll to position [1127, 0]
click at [34, 437] on div at bounding box center [27, 444] width 43 height 16
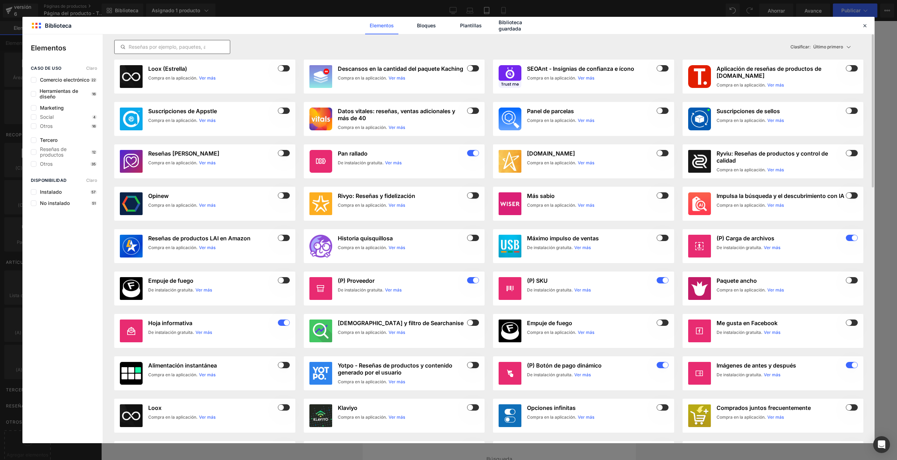
click at [175, 47] on input "text" at bounding box center [172, 47] width 115 height 8
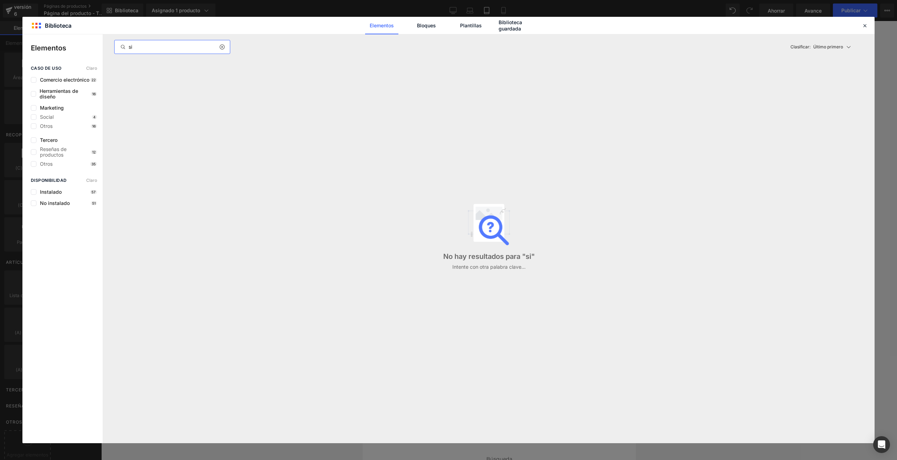
type input "si"
click at [222, 46] on icon at bounding box center [221, 47] width 5 height 6
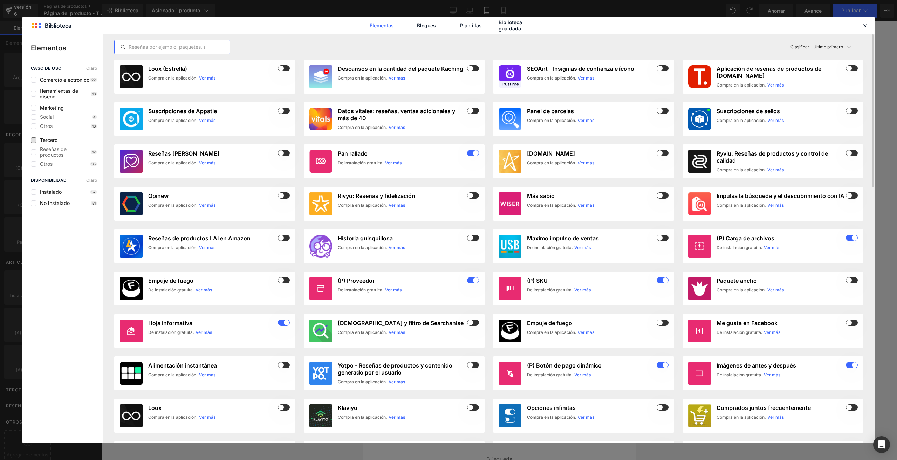
click at [50, 143] on font "Tercero" at bounding box center [49, 140] width 18 height 6
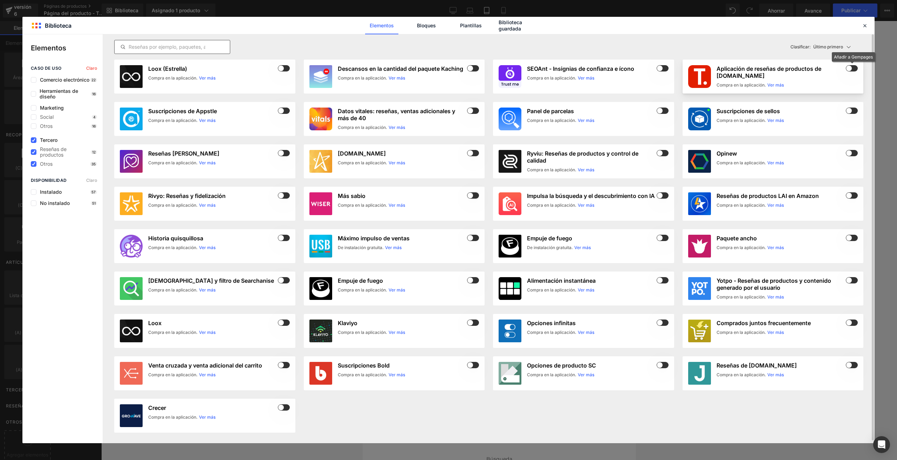
click at [856, 68] on span at bounding box center [852, 68] width 12 height 6
click at [813, 81] on div "Aplicación de reseñas de productos de [DOMAIN_NAME] Compra en la aplicación. Ve…" at bounding box center [788, 76] width 142 height 23
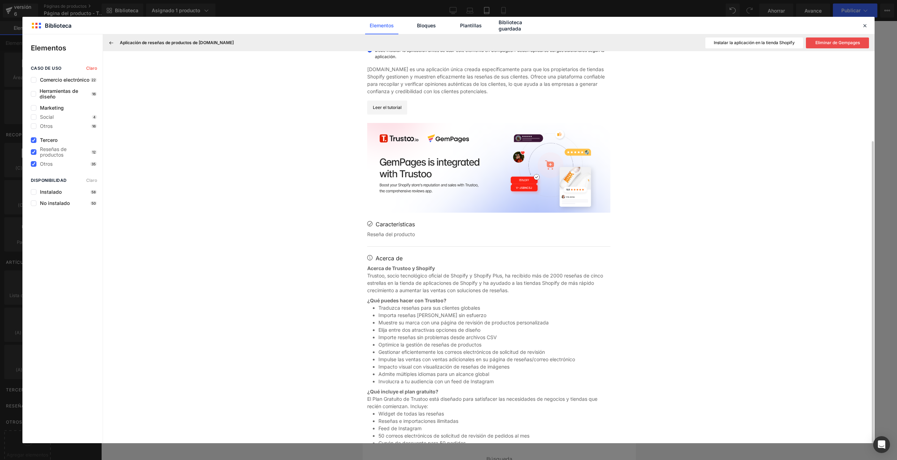
scroll to position [104, 0]
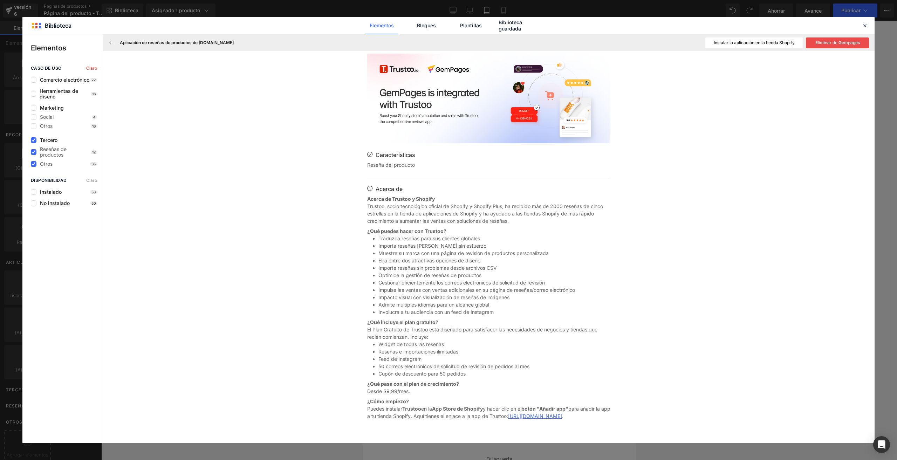
click at [821, 43] on font "Eliminar de Gempages" at bounding box center [838, 42] width 45 height 5
click at [820, 43] on font "Añadir a la página" at bounding box center [838, 42] width 36 height 5
click at [778, 42] on font "Instalar la aplicación en la tienda Shopify" at bounding box center [754, 42] width 81 height 5
click at [843, 39] on button "Eliminar de Gempages" at bounding box center [837, 43] width 63 height 11
click at [863, 28] on icon at bounding box center [865, 25] width 6 height 6
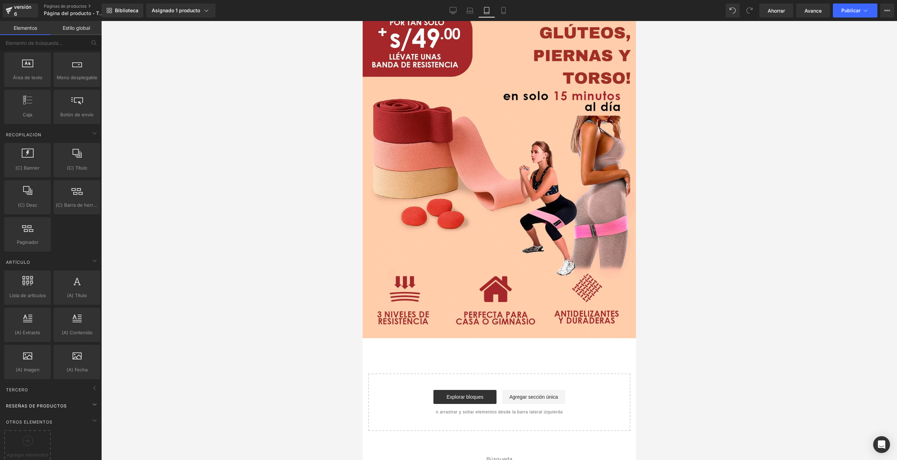
click at [54, 403] on span "Reseñas de productos" at bounding box center [36, 406] width 62 height 7
click at [90, 400] on icon at bounding box center [94, 404] width 8 height 8
click at [92, 400] on icon at bounding box center [94, 404] width 8 height 8
click at [435, 374] on div "Start building your page Explorar bloques Agregar sección única o arrastrar y s…" at bounding box center [499, 402] width 261 height 56
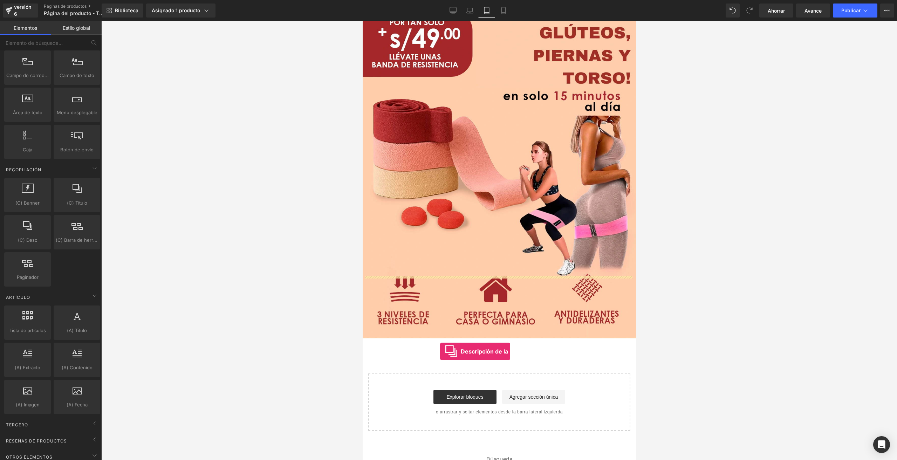
drag, startPoint x: 395, startPoint y: 253, endPoint x: 440, endPoint y: 352, distance: 107.8
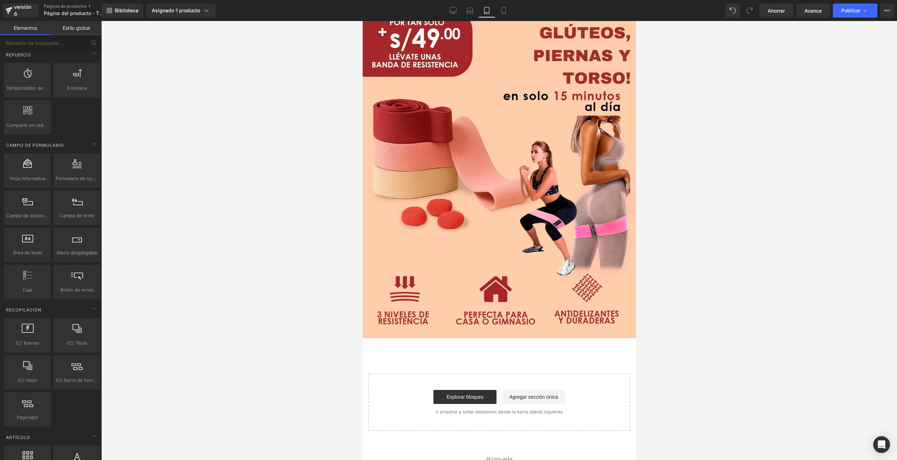
scroll to position [881, 0]
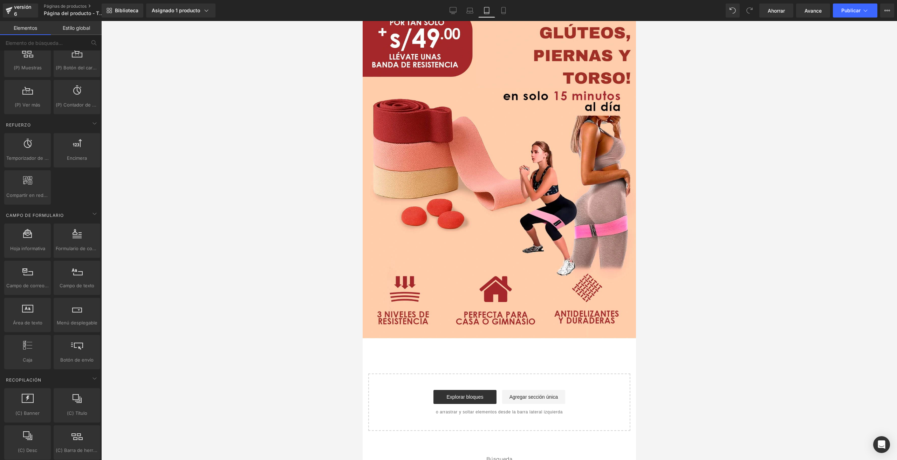
click at [68, 270] on div at bounding box center [77, 274] width 42 height 16
drag, startPoint x: 431, startPoint y: 291, endPoint x: 398, endPoint y: 342, distance: 60.4
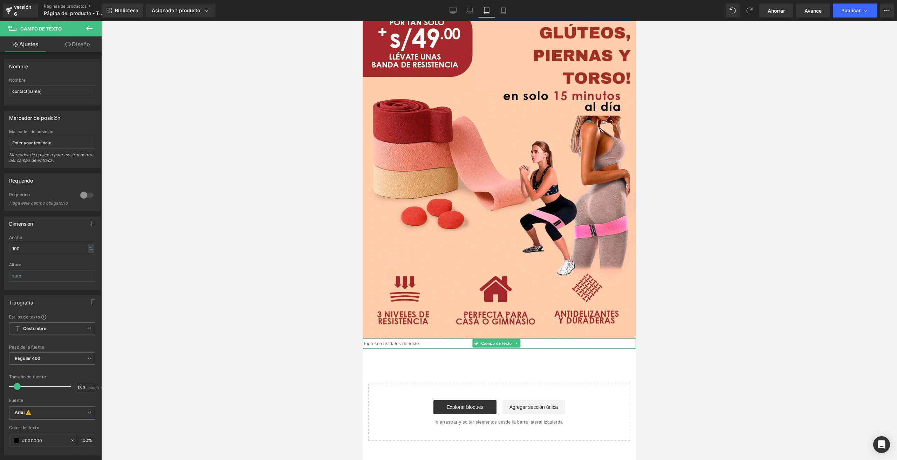
click at [406, 340] on input "text" at bounding box center [498, 343] width 273 height 7
type input "h"
paste input "Beauty Girl – Resalta tu belleza, cuida tu esencia ✨ 📍 [GEOGRAPHIC_DATA], [GEOG…"
click at [537, 340] on input "Beauty Girl – Resalta tu belleza, cuida tu esencia ✨ 📍 [GEOGRAPHIC_DATA], [GEOG…" at bounding box center [498, 343] width 273 height 7
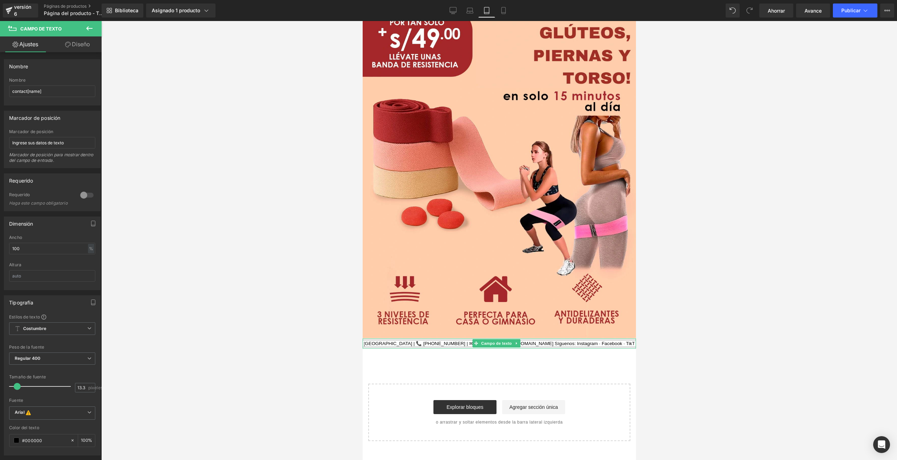
drag, startPoint x: 537, startPoint y: 282, endPoint x: 563, endPoint y: 284, distance: 26.0
click at [563, 340] on input "Beauty Girl – Resalta tu belleza, cuida tu esencia ✨ 📍 [GEOGRAPHIC_DATA], [GEOG…" at bounding box center [498, 343] width 273 height 7
drag, startPoint x: 546, startPoint y: 279, endPoint x: 468, endPoint y: 286, distance: 78.1
click at [468, 339] on div "Beauty Girl – Resalta tu belleza, cuida tu esencia ✨ 📍 [GEOGRAPHIC_DATA], [GEOG…" at bounding box center [498, 344] width 273 height 10
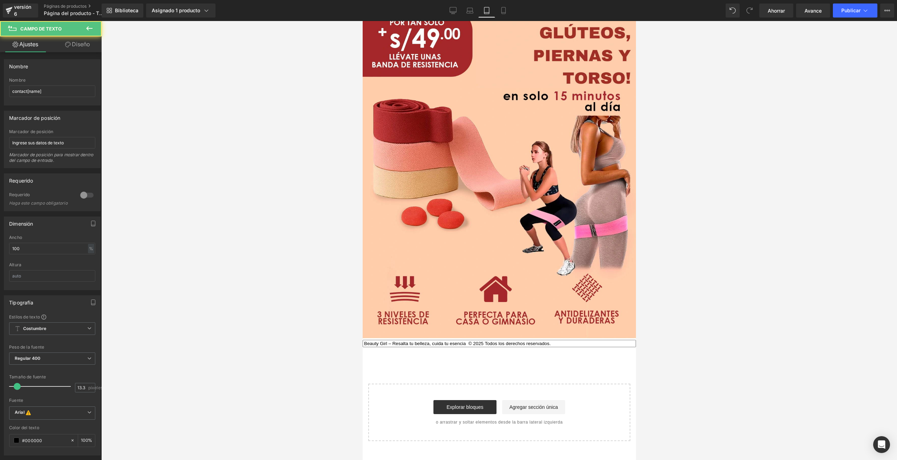
drag, startPoint x: 392, startPoint y: 281, endPoint x: 378, endPoint y: 284, distance: 14.4
click at [439, 340] on input "Resalta tu belleza, cuida tu esencia © 2025 Todos los derechos reservados." at bounding box center [498, 343] width 273 height 7
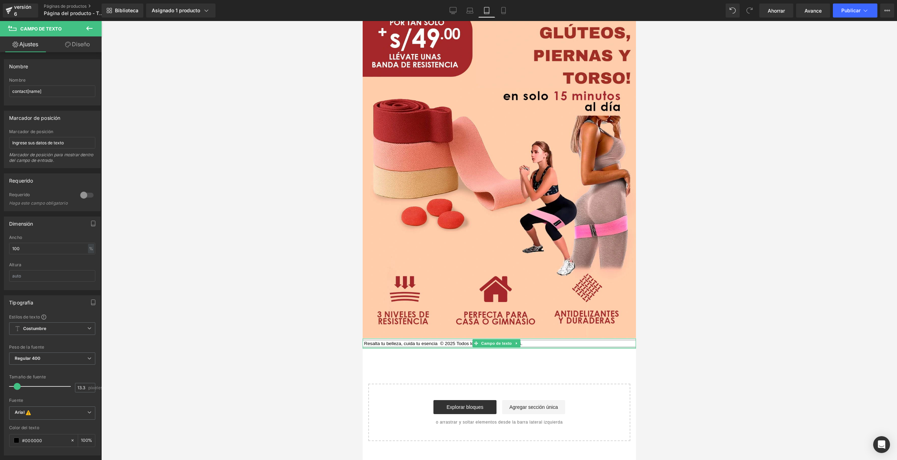
type input "Resalta tu belleza, cuida tu esencia © 2025 Todos los derechos reservados."
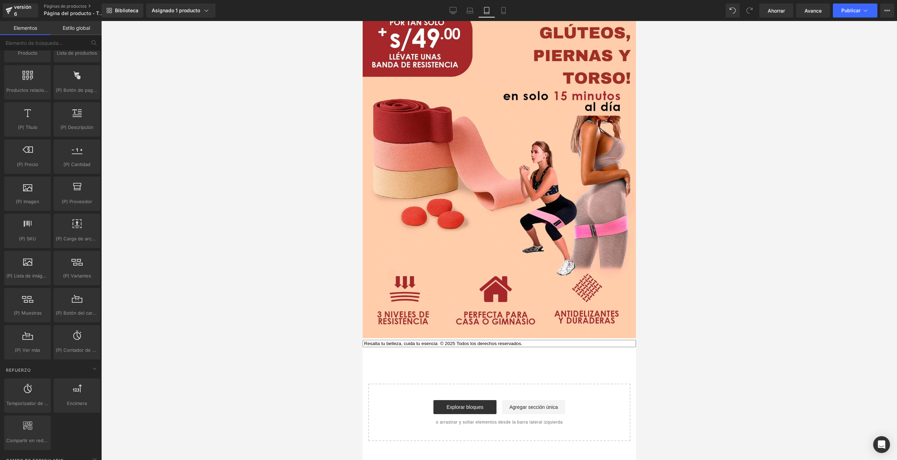
scroll to position [531, 0]
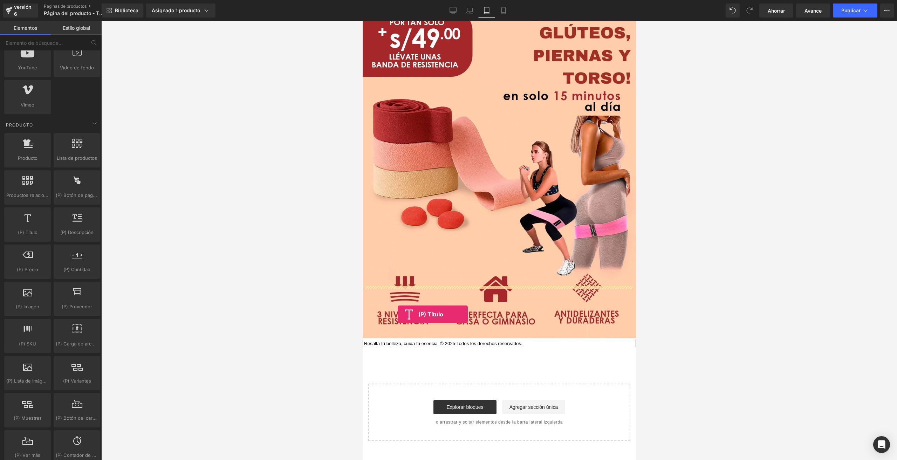
drag, startPoint x: 400, startPoint y: 243, endPoint x: 398, endPoint y: 314, distance: 71.5
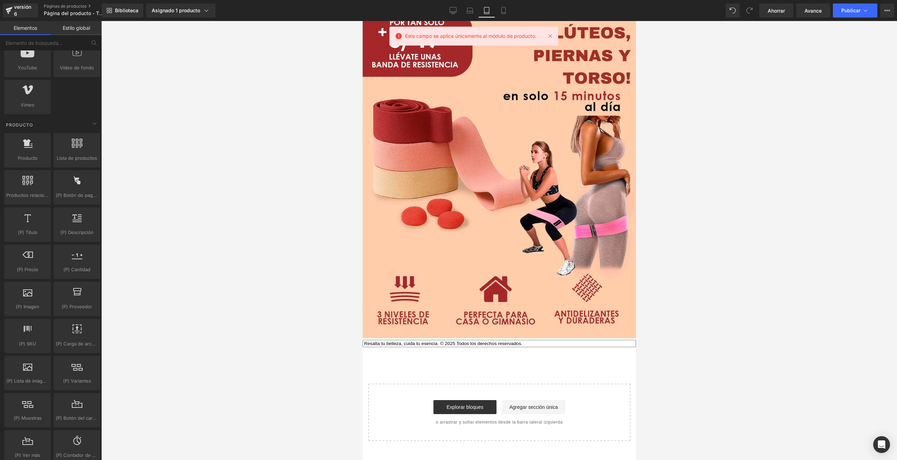
click at [228, 273] on div at bounding box center [499, 240] width 796 height 439
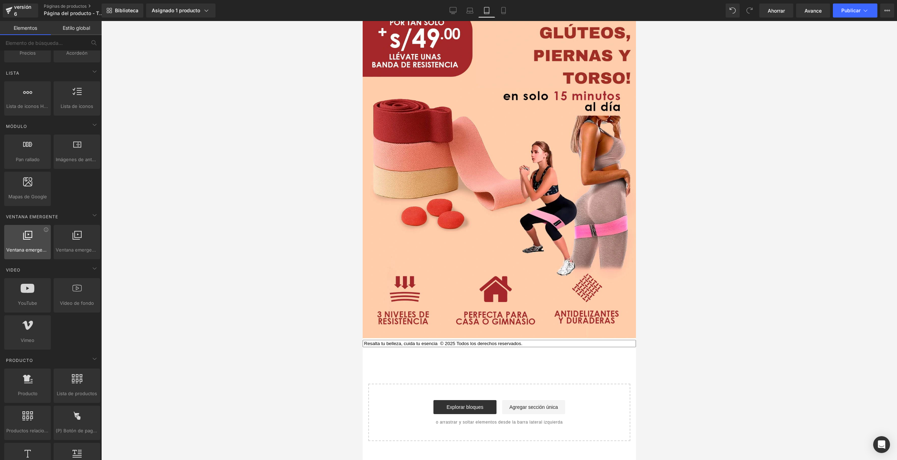
scroll to position [285, 0]
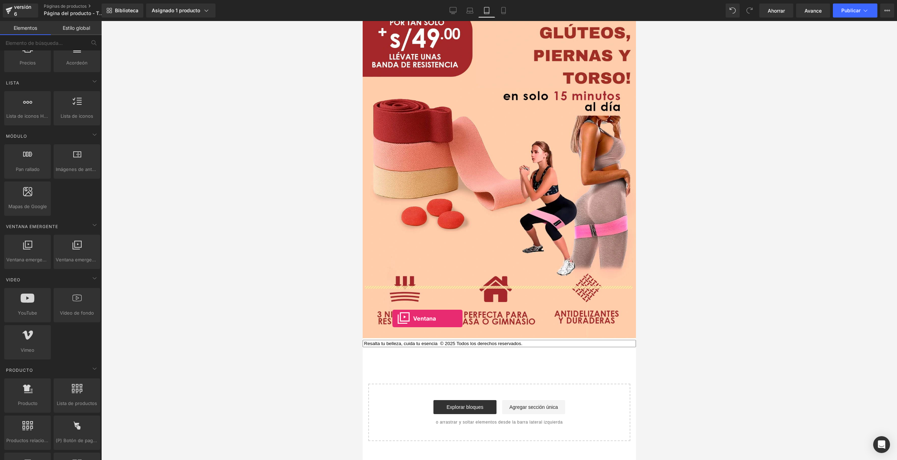
drag, startPoint x: 389, startPoint y: 263, endPoint x: 392, endPoint y: 319, distance: 55.8
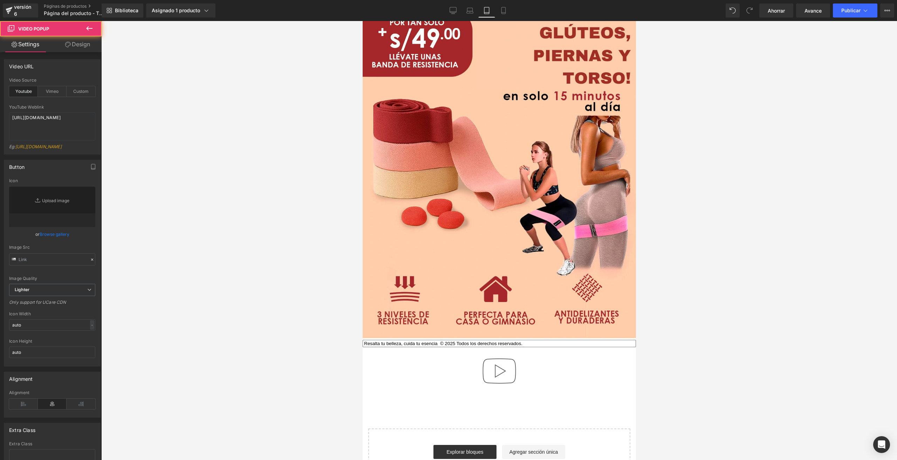
type input "//d1um8515vdn9kb.cloudfront.net/images/youtube-play-button.png"
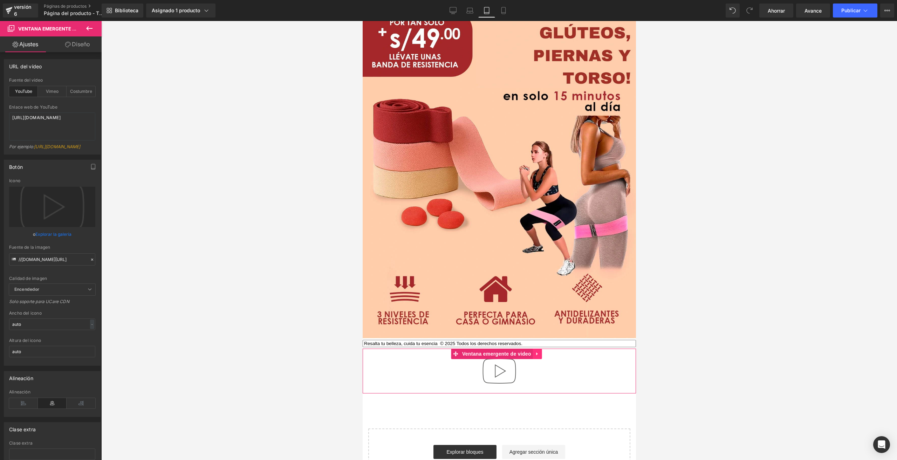
click at [538, 351] on icon at bounding box center [537, 353] width 5 height 5
click at [543, 352] on icon at bounding box center [542, 354] width 5 height 5
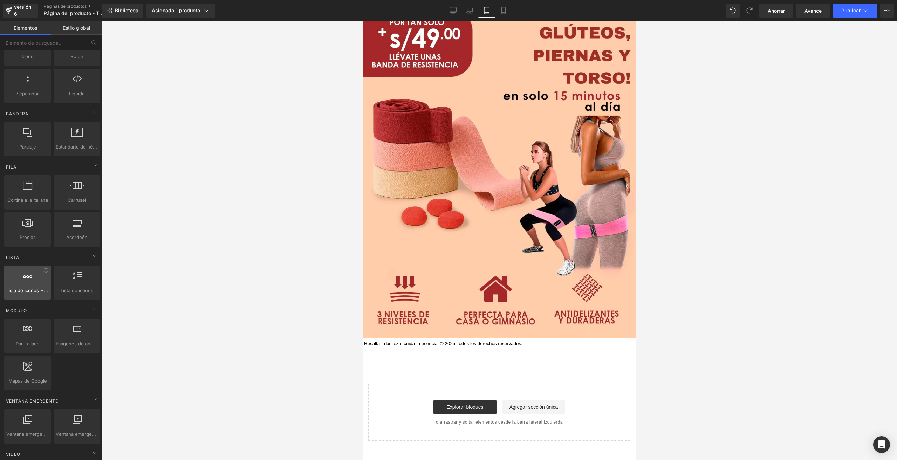
scroll to position [110, 0]
drag, startPoint x: 73, startPoint y: 200, endPoint x: 355, endPoint y: 308, distance: 301.8
click at [355, 308] on div "Carrusel Estás previsualizando cómo funciona el Reestilizará tu página. No pued…" at bounding box center [448, 236] width 897 height 472
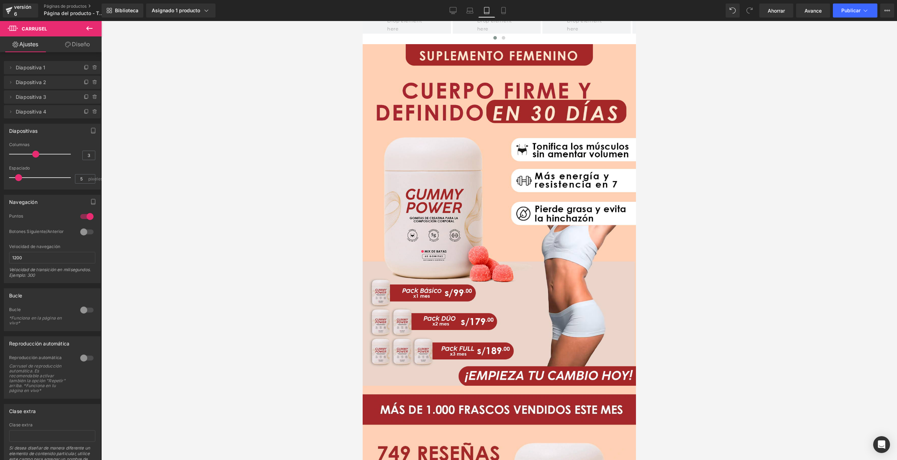
scroll to position [0, 0]
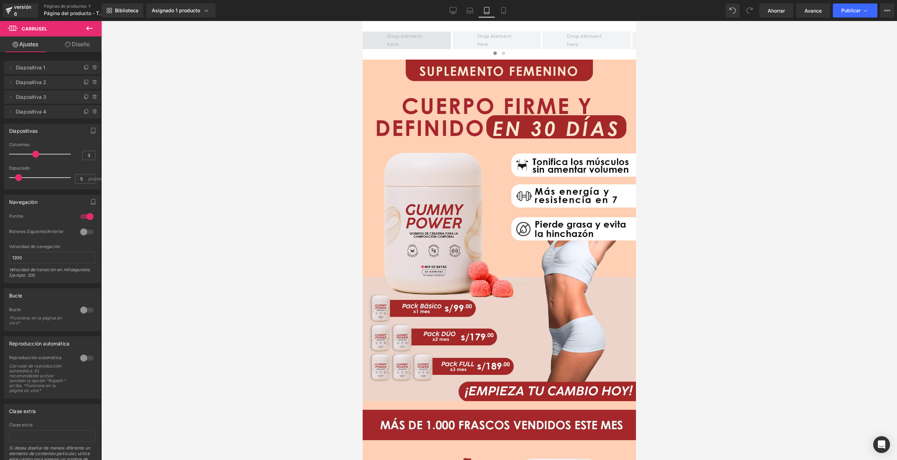
click at [405, 40] on span at bounding box center [407, 41] width 44 height 20
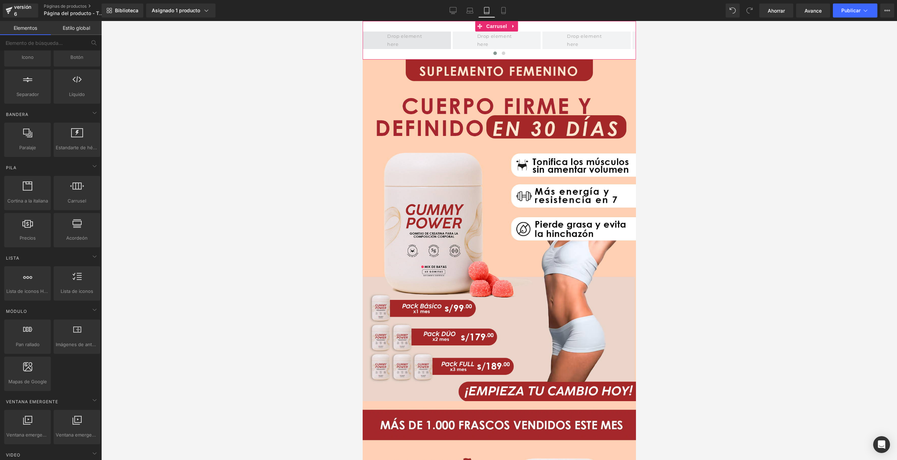
click at [416, 37] on span at bounding box center [407, 41] width 44 height 20
click at [437, 49] on span at bounding box center [406, 41] width 88 height 18
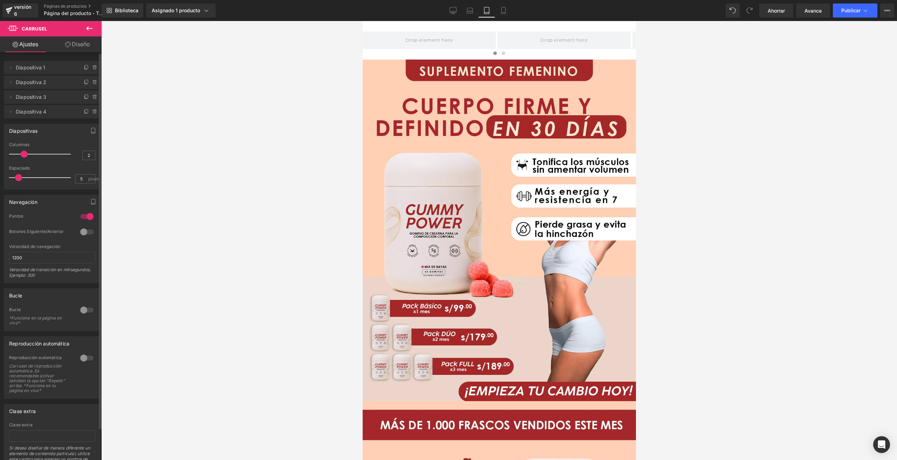
drag, startPoint x: 36, startPoint y: 155, endPoint x: 28, endPoint y: 156, distance: 7.7
click at [28, 156] on div at bounding box center [42, 154] width 58 height 14
type input "3"
drag, startPoint x: 25, startPoint y: 155, endPoint x: 32, endPoint y: 156, distance: 6.5
click at [32, 156] on span at bounding box center [35, 154] width 7 height 7
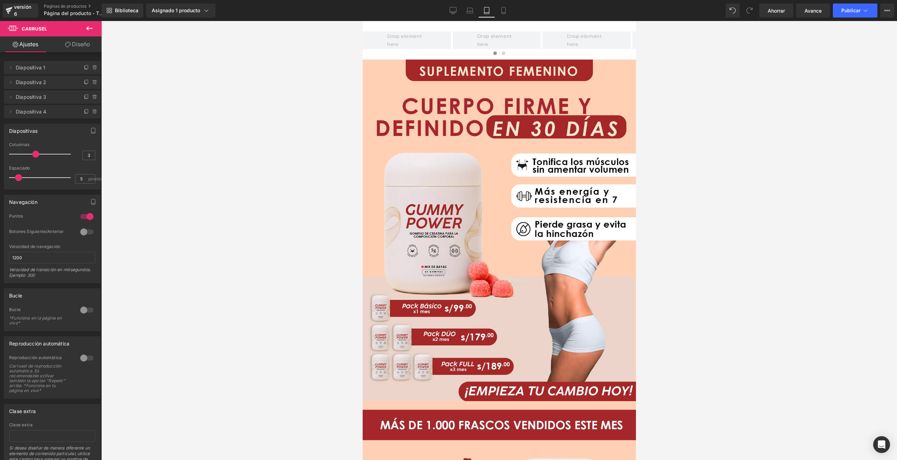
click at [76, 42] on font "Diseño" at bounding box center [81, 44] width 18 height 7
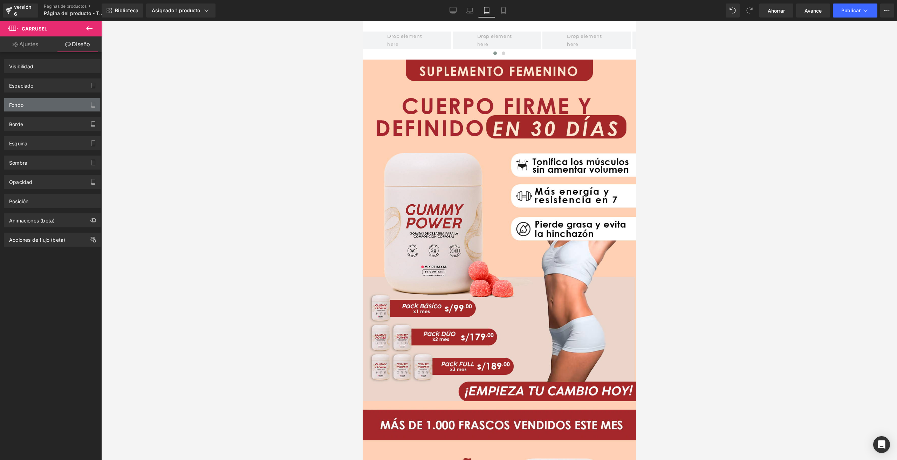
click at [55, 99] on div "Fondo" at bounding box center [52, 104] width 96 height 13
click at [91, 102] on icon "button" at bounding box center [93, 104] width 4 height 5
click at [90, 106] on icon "button" at bounding box center [93, 105] width 6 height 6
click at [483, 34] on span at bounding box center [497, 41] width 44 height 20
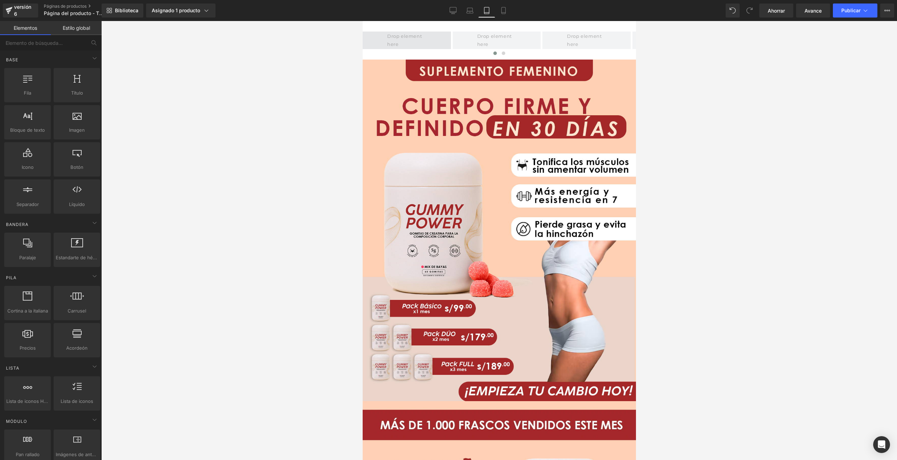
click at [411, 42] on span at bounding box center [407, 41] width 44 height 20
click at [478, 39] on span at bounding box center [497, 41] width 44 height 20
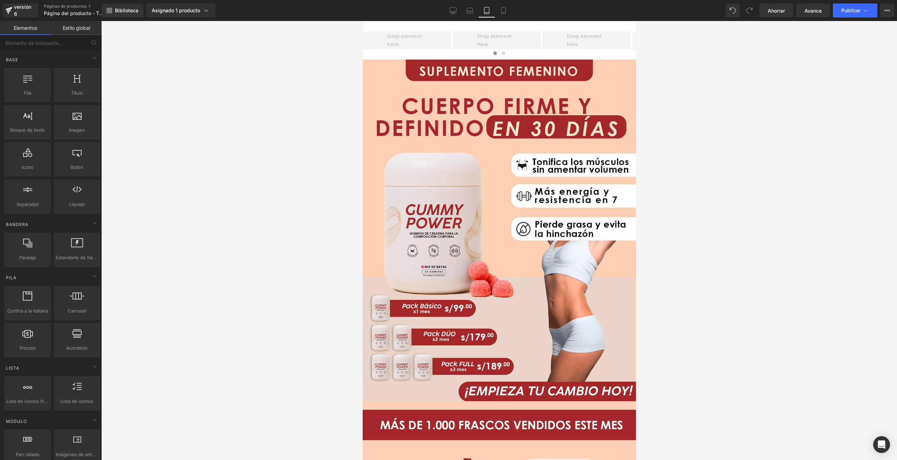
click at [86, 27] on font "Estilo global" at bounding box center [76, 28] width 27 height 6
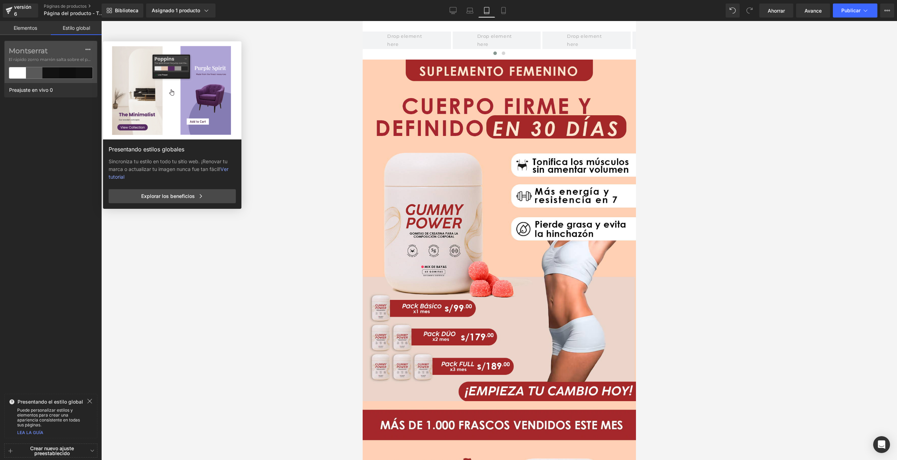
click at [27, 31] on font "Elementos" at bounding box center [25, 28] width 23 height 6
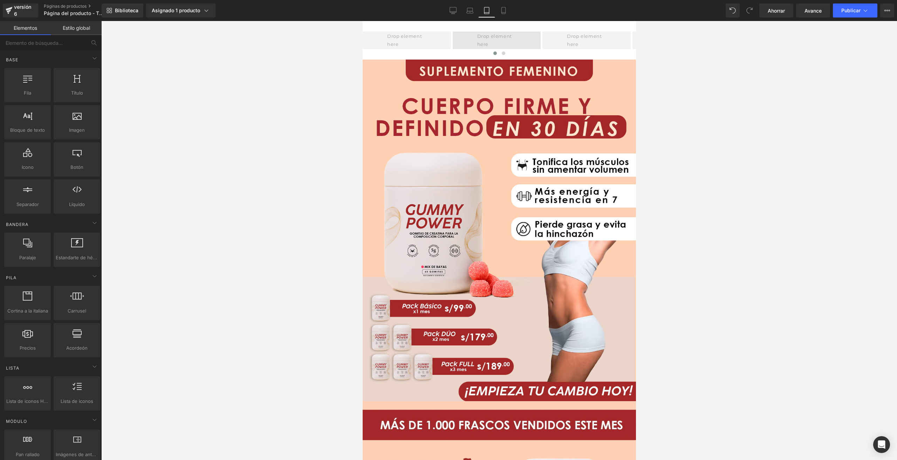
click at [458, 41] on span at bounding box center [497, 41] width 88 height 18
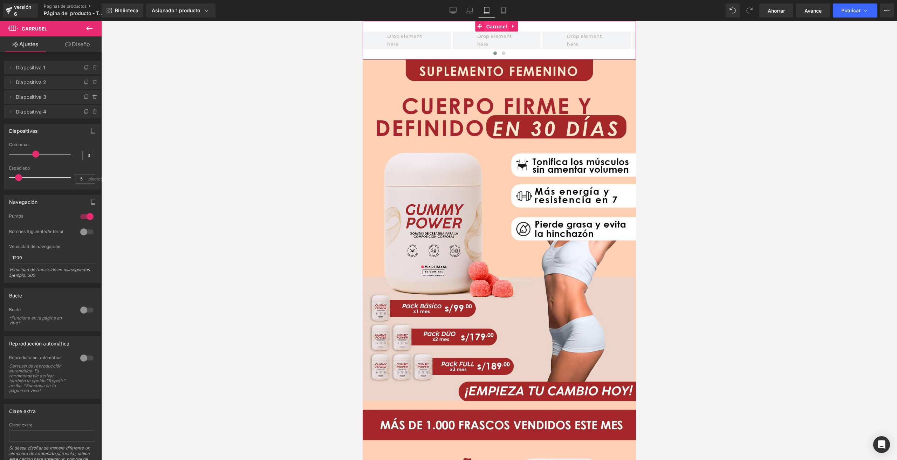
click at [494, 25] on font "Carrusel" at bounding box center [496, 27] width 21 height 6
click at [81, 307] on div at bounding box center [87, 310] width 17 height 11
click at [82, 355] on div at bounding box center [87, 358] width 17 height 11
click at [36, 70] on font "Diapositiva 1" at bounding box center [30, 68] width 29 height 6
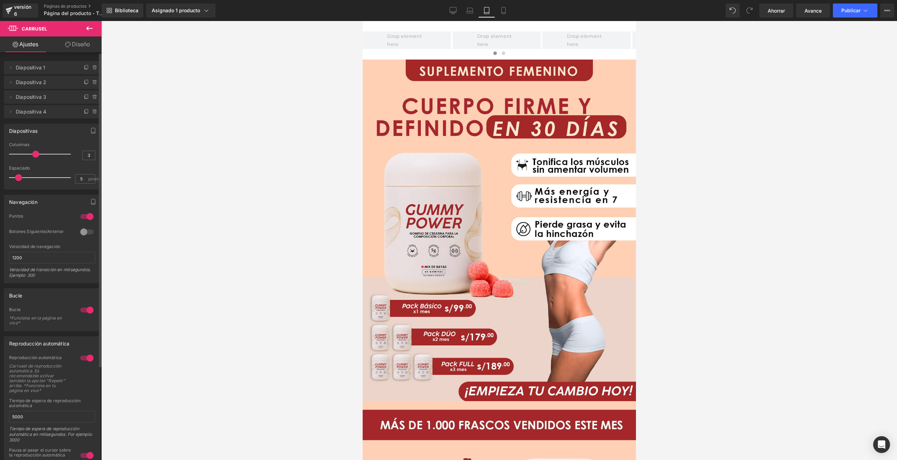
click at [36, 70] on font "Diapositiva 1" at bounding box center [30, 68] width 29 height 6
click at [11, 68] on icon at bounding box center [11, 68] width 6 height 6
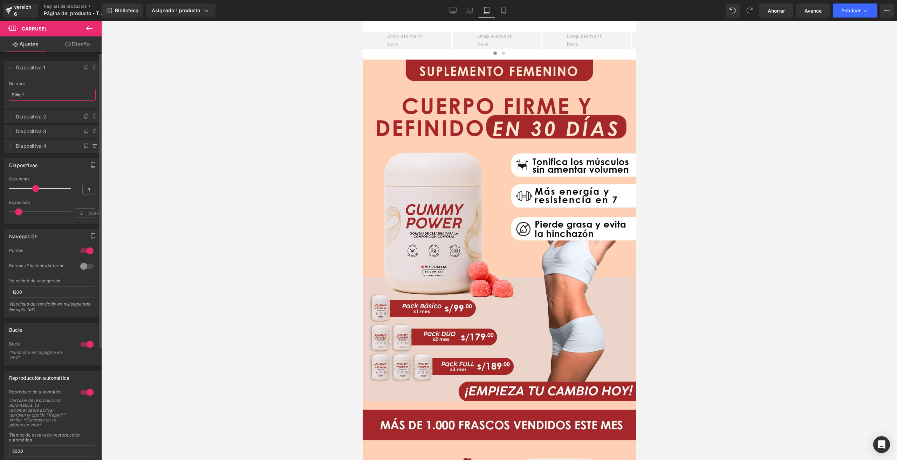
drag, startPoint x: 39, startPoint y: 96, endPoint x: 0, endPoint y: 97, distance: 38.6
click at [0, 97] on div "Borrar Cancelar Diapositiva 1 Slide 1 Nombre Slide 1 Borrar Cancelar Diapositiv…" at bounding box center [52, 103] width 105 height 99
click at [55, 117] on span "Diapositiva 2" at bounding box center [45, 116] width 59 height 13
click at [66, 119] on span "Diapositiva 2" at bounding box center [45, 116] width 59 height 13
drag, startPoint x: 66, startPoint y: 119, endPoint x: 56, endPoint y: 119, distance: 9.5
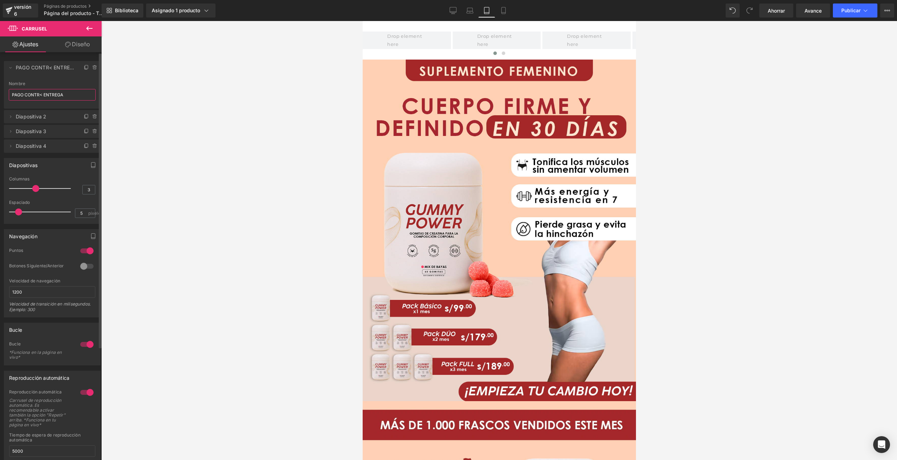
click at [66, 119] on span "Diapositiva 2" at bounding box center [45, 116] width 59 height 13
type input "PAGO CONTR< ENTREGA"
click at [11, 118] on icon at bounding box center [11, 117] width 6 height 6
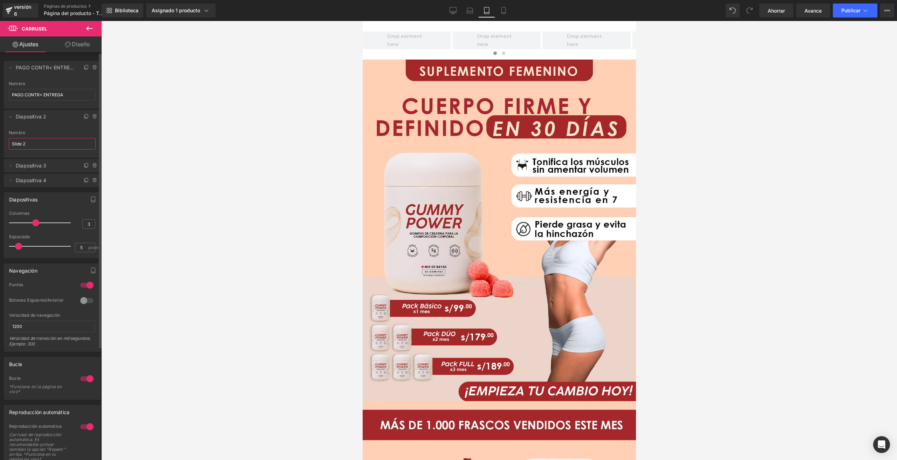
click at [27, 142] on input "Slide 2" at bounding box center [52, 144] width 87 height 12
drag, startPoint x: 27, startPoint y: 142, endPoint x: 10, endPoint y: 141, distance: 16.5
click at [10, 141] on input "Slide 2" at bounding box center [52, 144] width 87 height 12
click at [53, 166] on span "Diapositiva 3" at bounding box center [45, 165] width 59 height 13
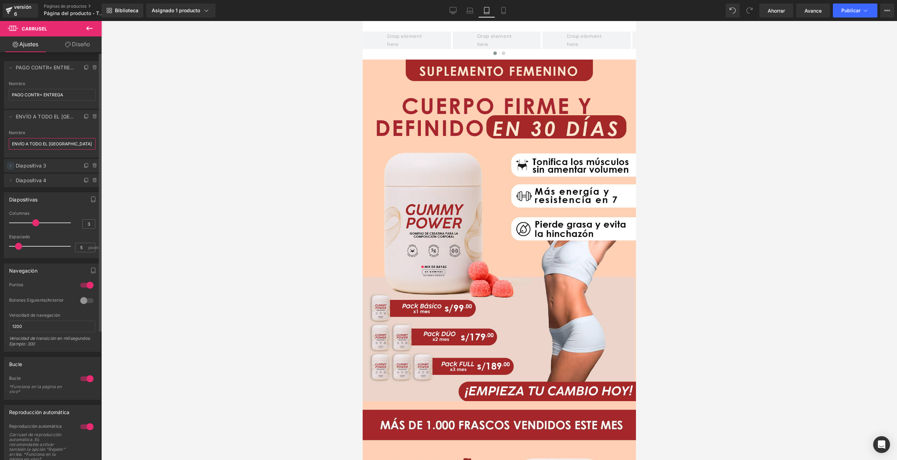
type input "ENVÍO A TODO EL PERÚ"
click at [11, 165] on icon at bounding box center [10, 165] width 1 height 2
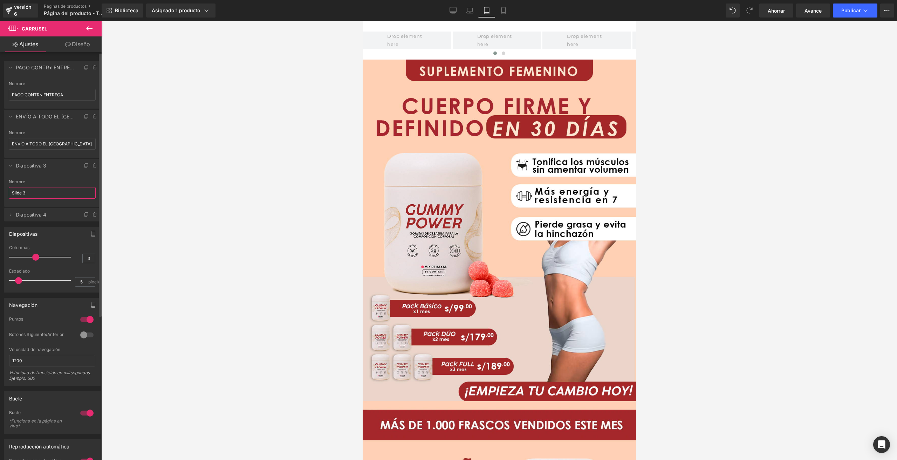
drag, startPoint x: 29, startPoint y: 189, endPoint x: 6, endPoint y: 195, distance: 23.7
click at [6, 195] on div "Slide 3 Nombre Slide 3" at bounding box center [52, 192] width 97 height 27
type input "ENVÍO GRATIS"
click at [92, 212] on icon at bounding box center [95, 215] width 6 height 6
click at [81, 213] on font "Borrar" at bounding box center [87, 215] width 15 height 6
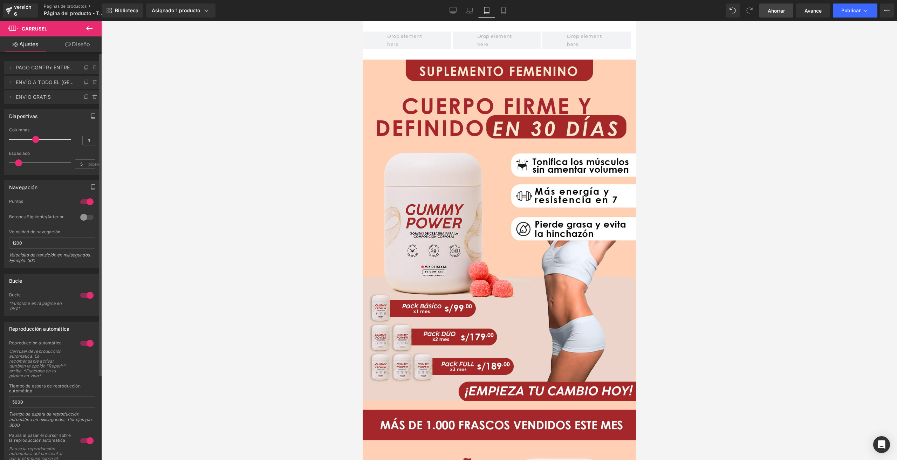
click at [780, 14] on span "Ahorrar" at bounding box center [776, 10] width 17 height 7
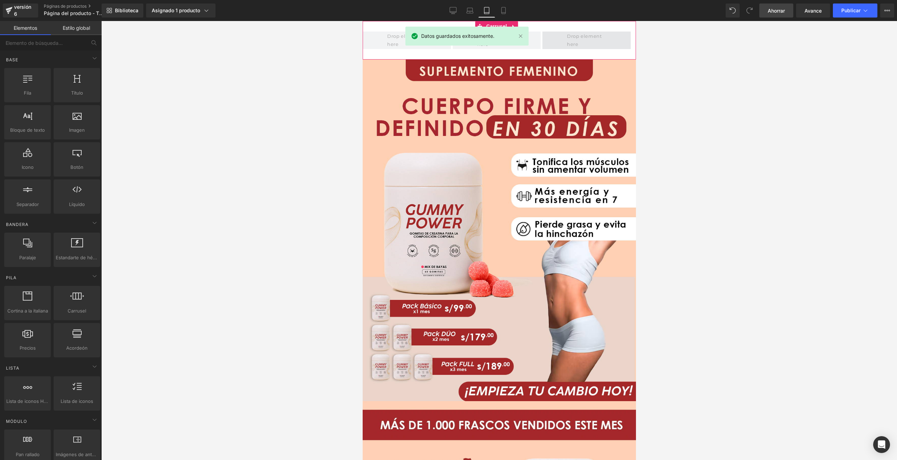
click at [589, 37] on span at bounding box center [586, 41] width 44 height 20
click at [432, 43] on span at bounding box center [406, 41] width 88 height 18
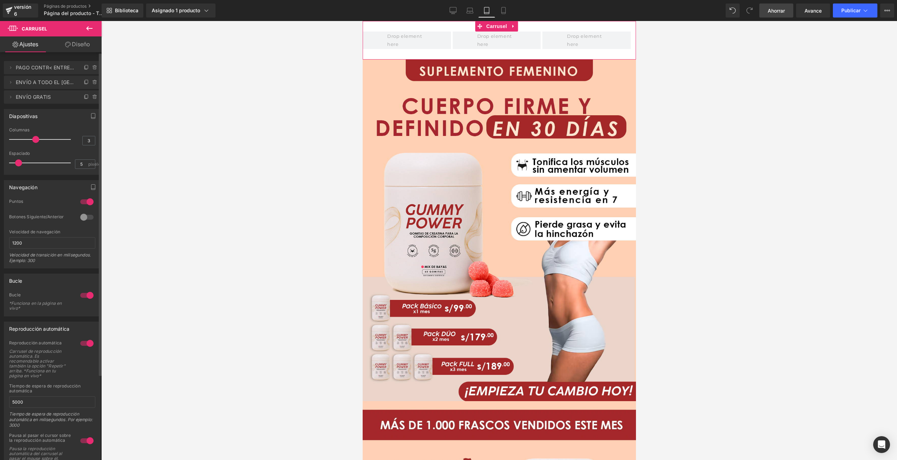
click at [54, 70] on font "PAGO CONTR< ENTREGA" at bounding box center [46, 68] width 61 height 6
click at [9, 67] on icon at bounding box center [11, 68] width 6 height 6
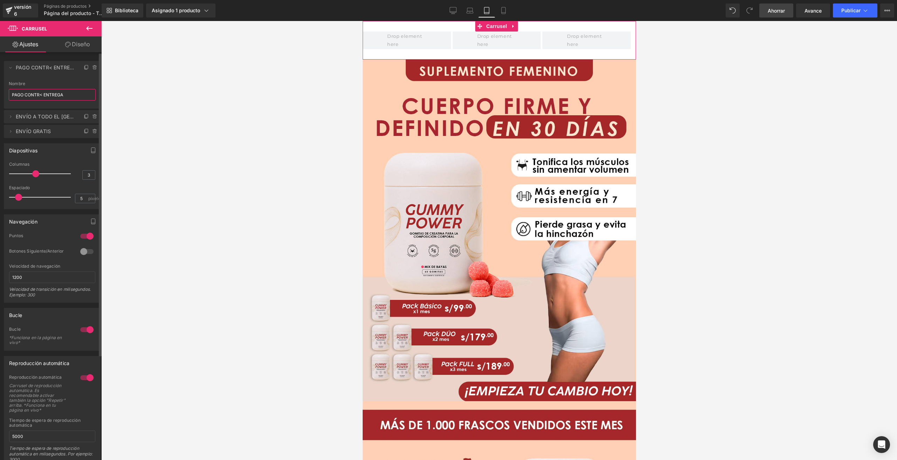
click at [44, 96] on input "PAGO CONTR< ENTREGA" at bounding box center [52, 95] width 87 height 12
type input "PAGO CONTRA ENTREGA"
drag, startPoint x: 18, startPoint y: 197, endPoint x: 11, endPoint y: 203, distance: 9.3
click at [11, 203] on div "Espaciado 5 píxeles" at bounding box center [52, 196] width 86 height 23
click at [82, 44] on font "Diseño" at bounding box center [81, 44] width 18 height 7
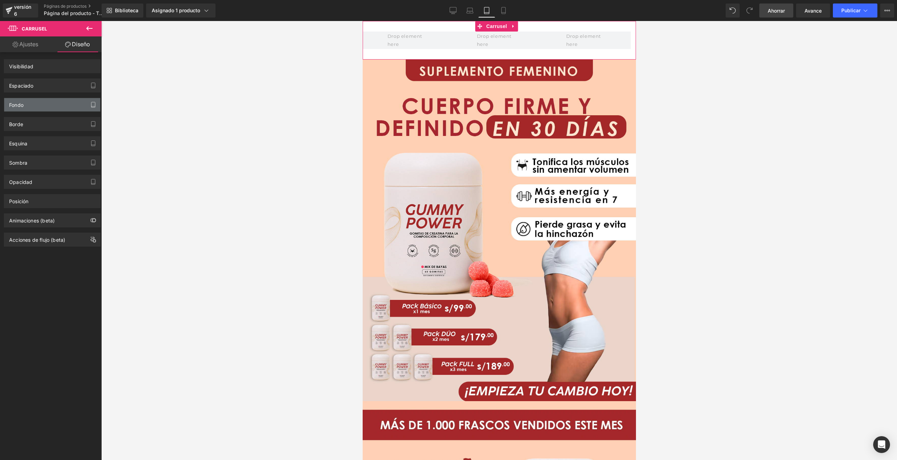
click at [90, 105] on icon "button" at bounding box center [93, 105] width 6 height 6
click at [64, 131] on div "Esquina Estilo de esquina Costumbre Radio (px)" at bounding box center [52, 140] width 105 height 19
click at [50, 153] on div "Sombra" at bounding box center [52, 159] width 105 height 19
click at [27, 239] on font "Acciones de flujo (beta)" at bounding box center [37, 240] width 56 height 6
click at [31, 220] on font "Animaciones (beta)" at bounding box center [32, 221] width 46 height 6
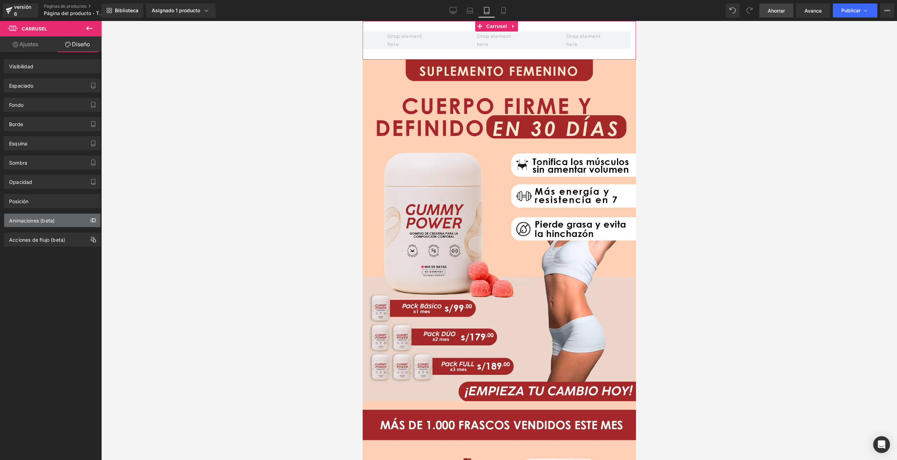
click at [90, 218] on icon "button" at bounding box center [91, 220] width 3 height 4
click at [764, 7] on link "Ahorrar" at bounding box center [777, 11] width 34 height 14
click at [39, 47] on link "Ajustes" at bounding box center [25, 44] width 51 height 16
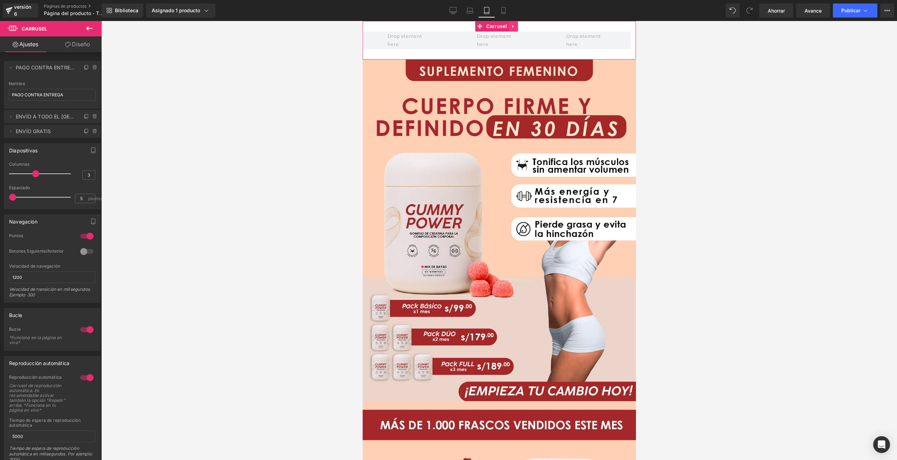
click at [513, 24] on icon at bounding box center [513, 26] width 5 height 5
click at [519, 27] on icon at bounding box center [517, 26] width 5 height 5
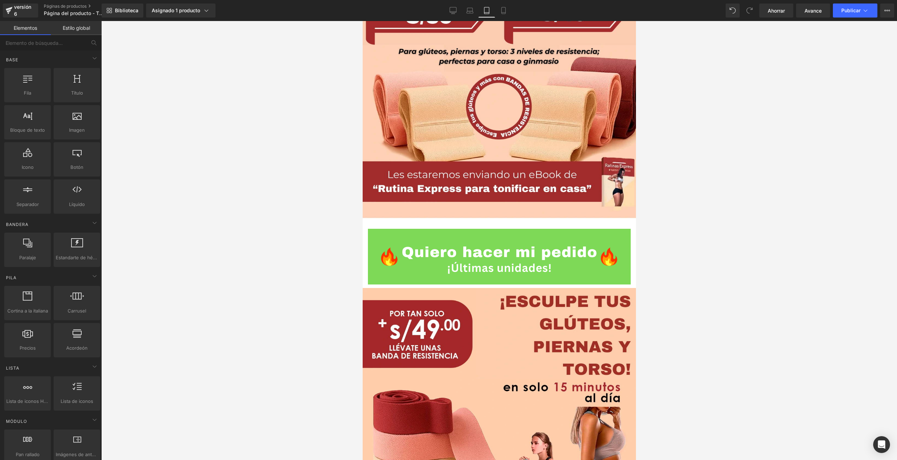
scroll to position [2664, 0]
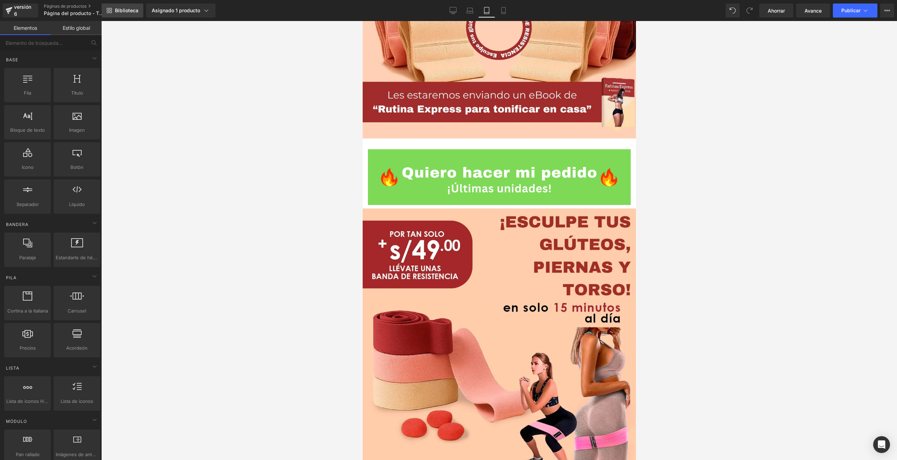
click at [114, 15] on link "Biblioteca" at bounding box center [123, 11] width 42 height 14
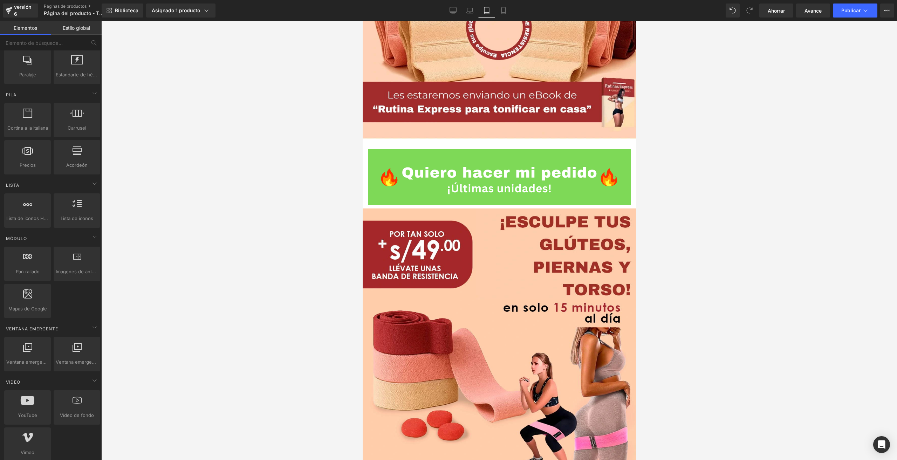
scroll to position [210, 0]
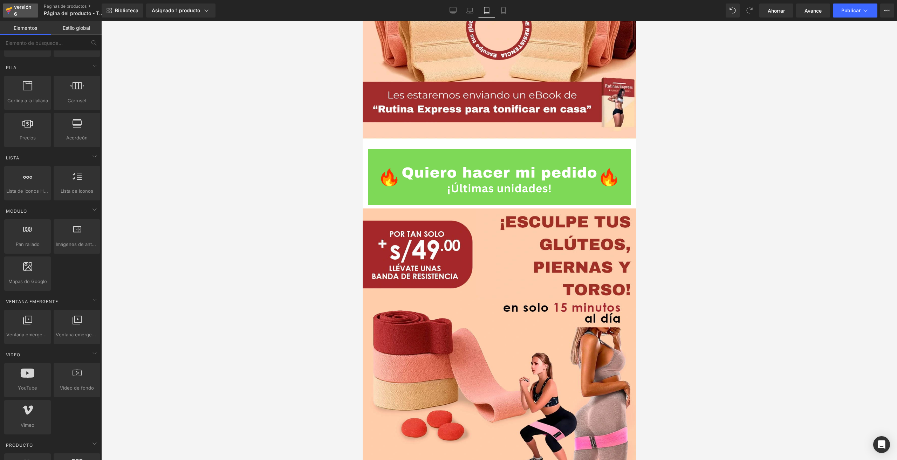
click at [18, 8] on font "versión 6" at bounding box center [22, 10] width 17 height 13
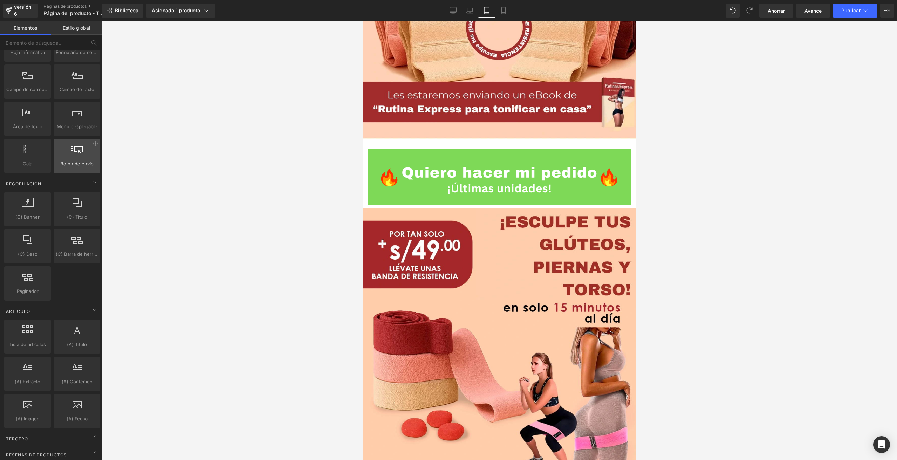
scroll to position [1127, 0]
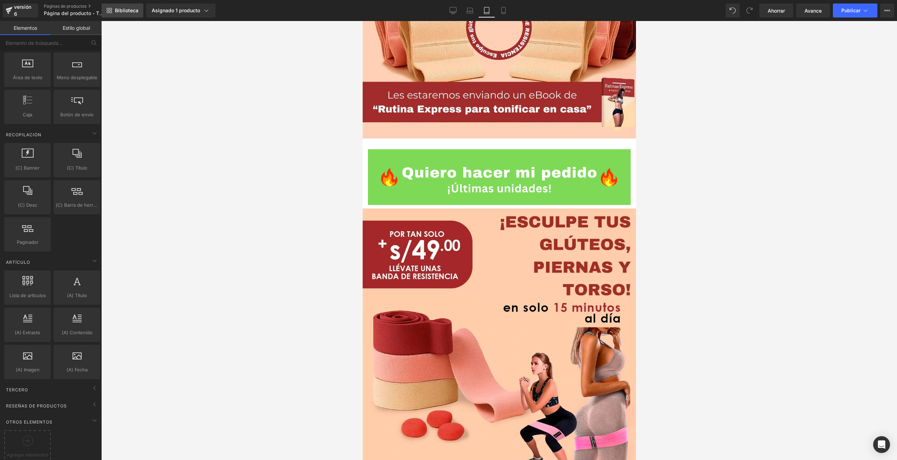
click at [114, 11] on link "Biblioteca" at bounding box center [123, 11] width 42 height 14
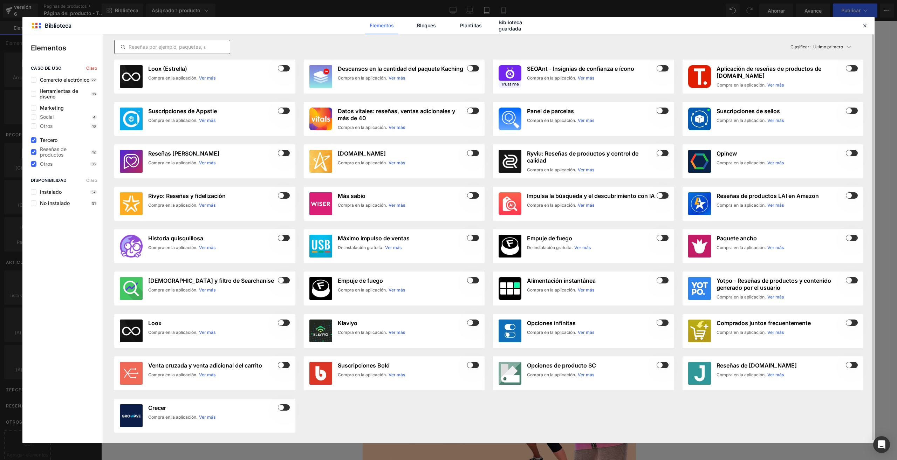
click at [179, 47] on input "text" at bounding box center [172, 47] width 115 height 8
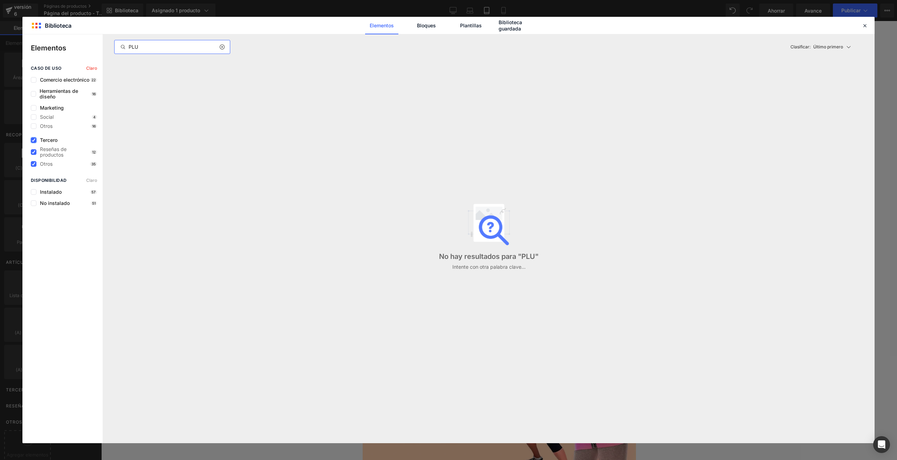
type input "PLU"
drag, startPoint x: 36, startPoint y: 147, endPoint x: 34, endPoint y: 150, distance: 3.6
click at [36, 143] on label at bounding box center [34, 140] width 6 height 6
click at [34, 140] on input "checkbox" at bounding box center [34, 140] width 0 height 0
click at [145, 45] on input "PLU" at bounding box center [172, 47] width 115 height 8
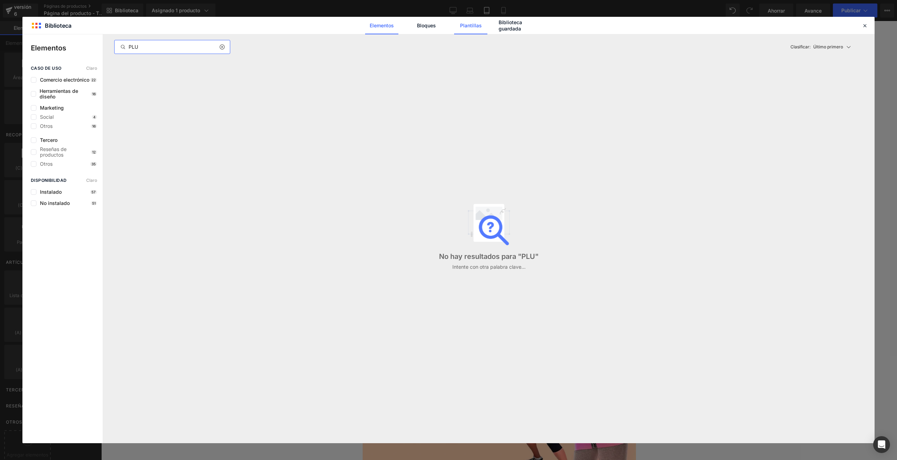
click at [477, 26] on font "Plantillas" at bounding box center [471, 25] width 22 height 6
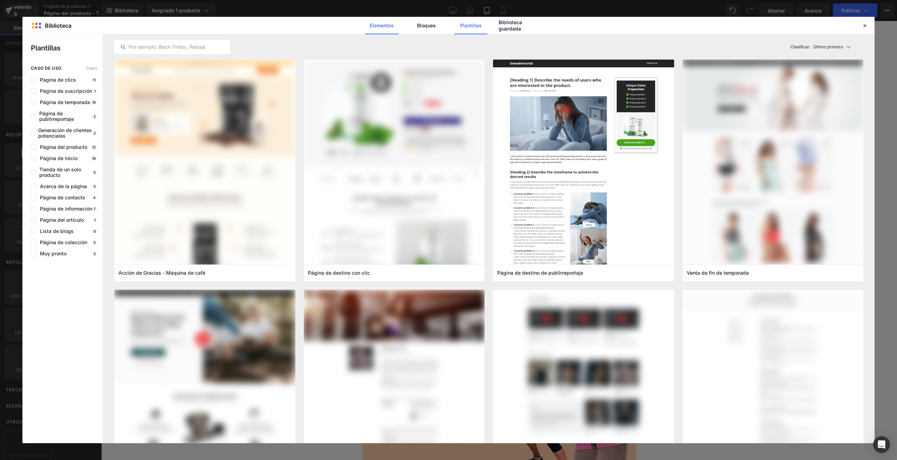
click at [380, 25] on font "Elementos" at bounding box center [382, 25] width 24 height 6
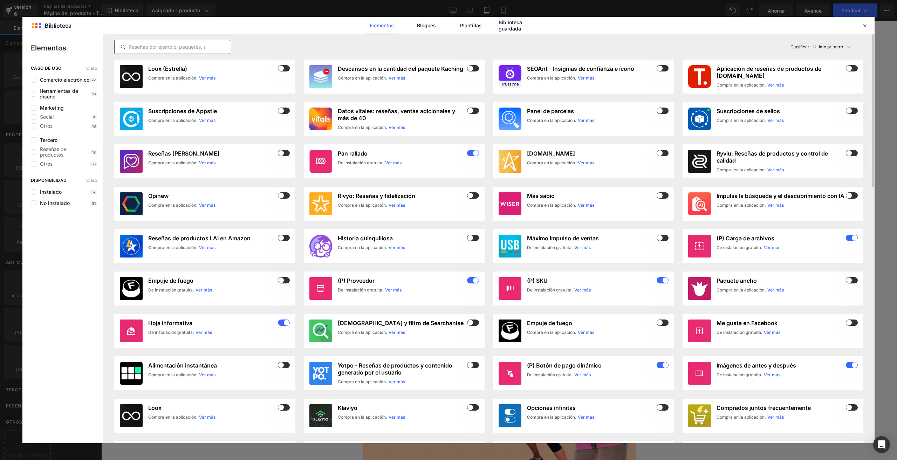
click at [175, 51] on div at bounding box center [172, 47] width 116 height 14
click at [174, 48] on input "text" at bounding box center [172, 47] width 115 height 8
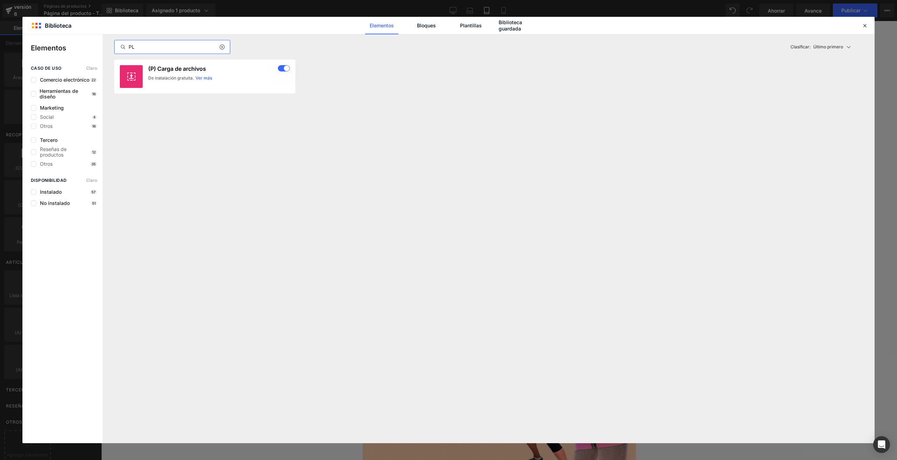
type input "PLU"
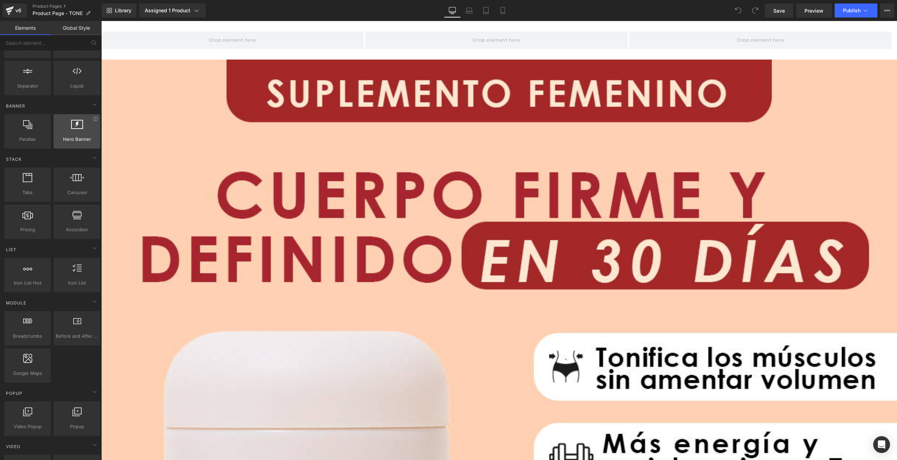
scroll to position [140, 0]
